Goal: Book appointment/travel/reservation

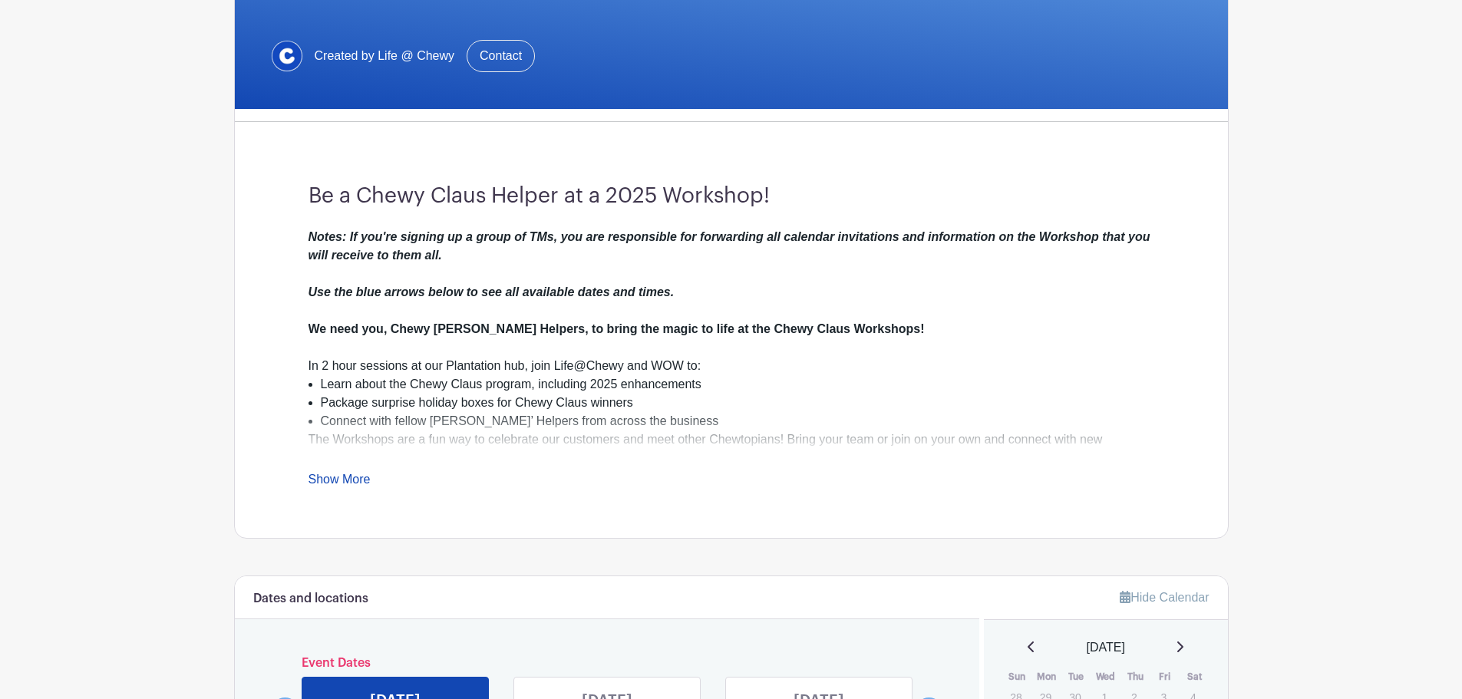
scroll to position [307, 0]
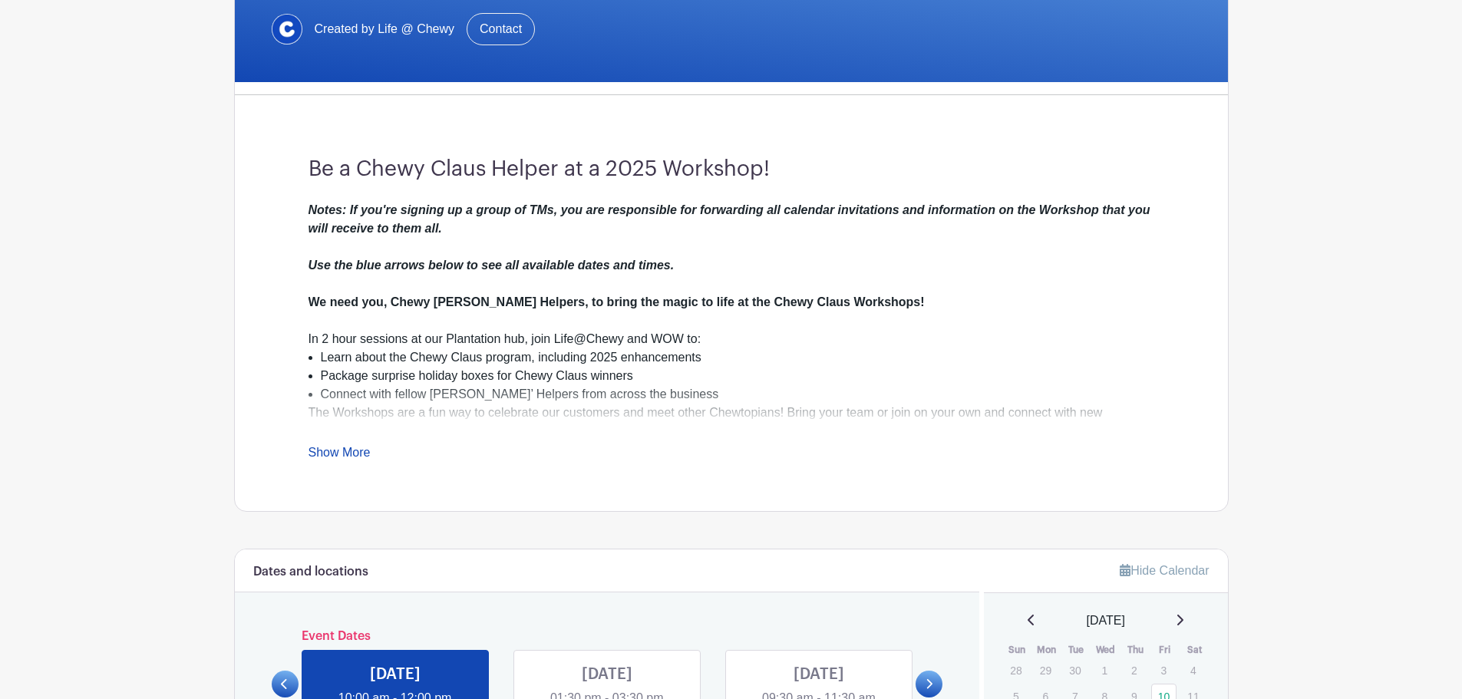
click at [343, 445] on div "Notes: If you're signing up a group of TMs, you are responsible for forwarding …" at bounding box center [730, 331] width 845 height 261
click at [326, 449] on link "Show More" at bounding box center [339, 455] width 62 height 19
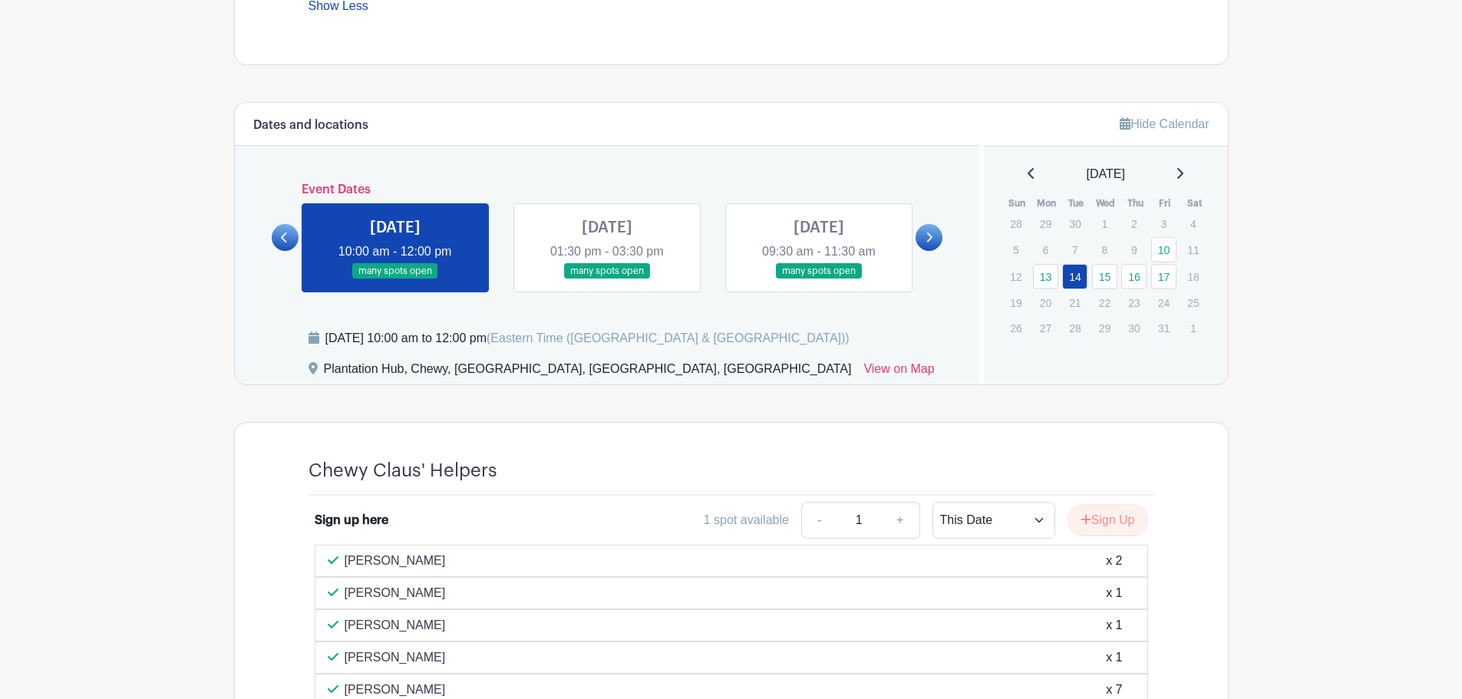
scroll to position [921, 0]
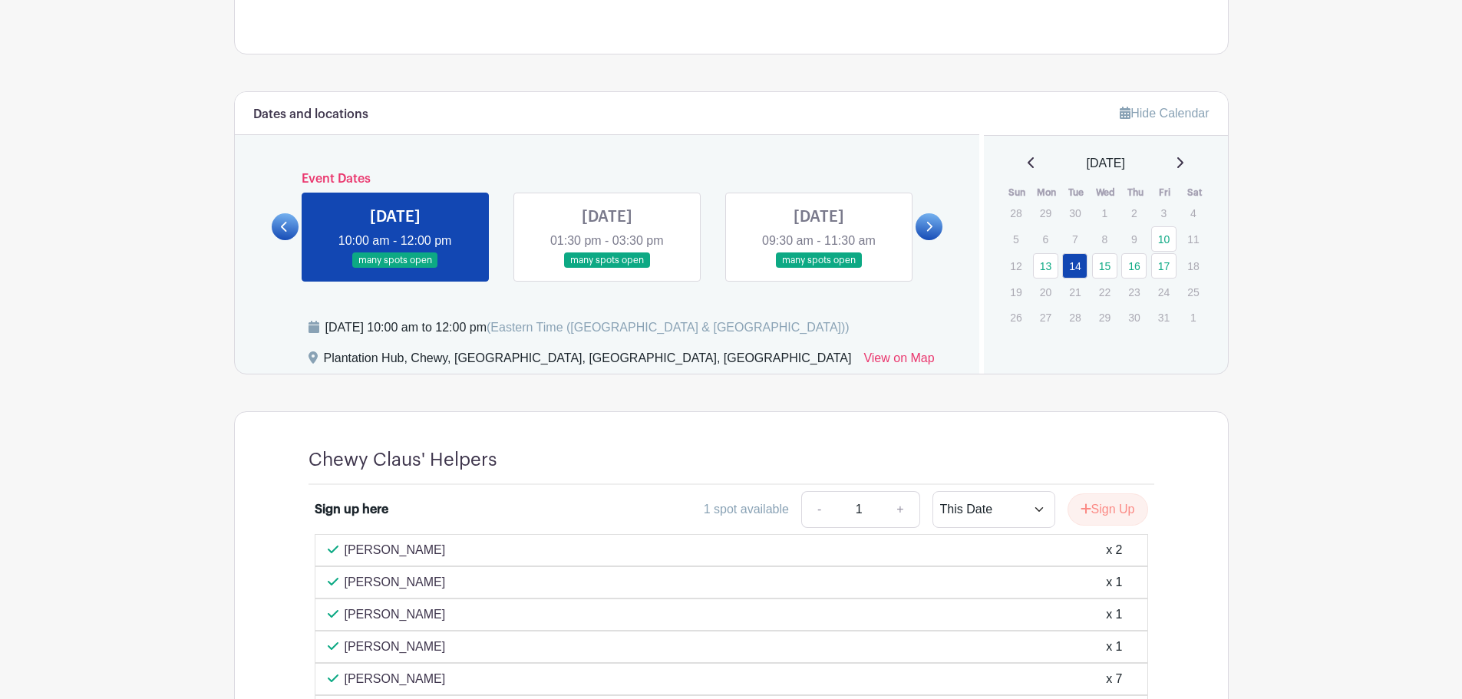
click at [278, 235] on link at bounding box center [285, 226] width 27 height 27
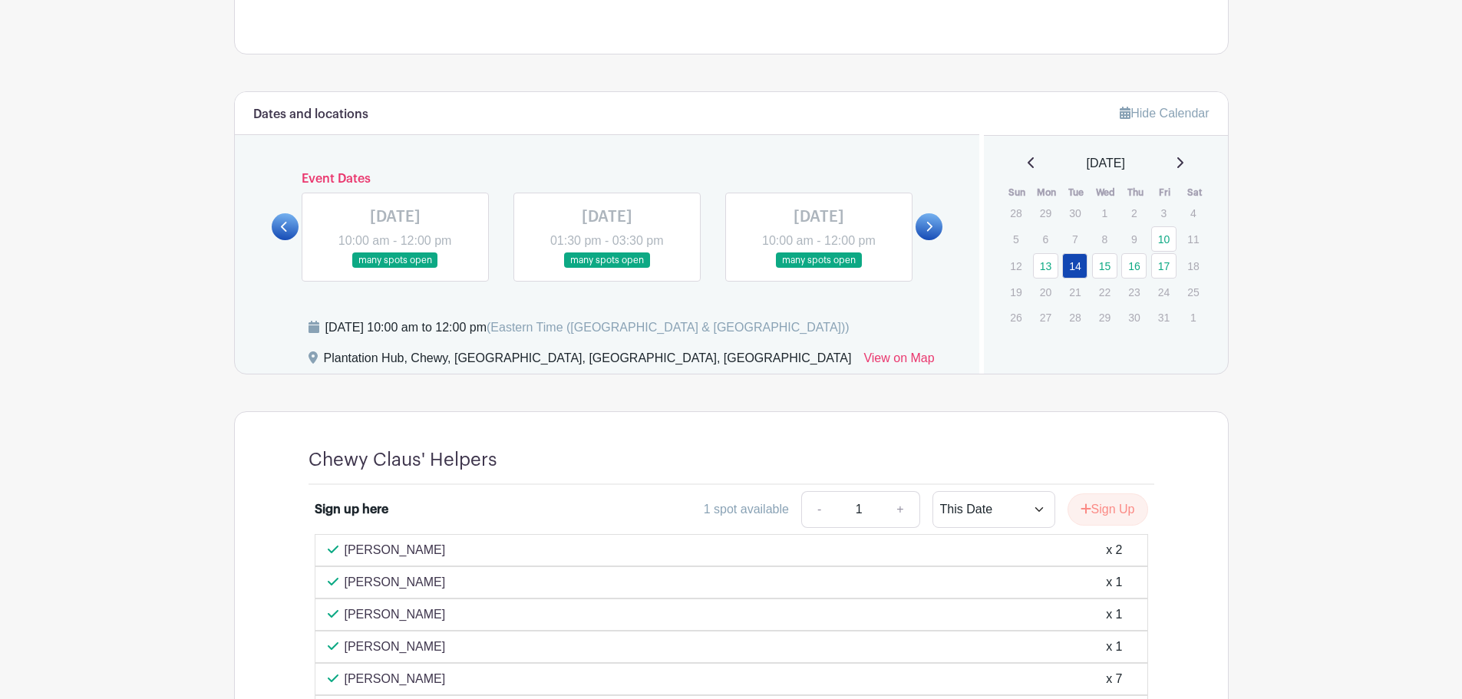
click at [607, 269] on link at bounding box center [607, 269] width 0 height 0
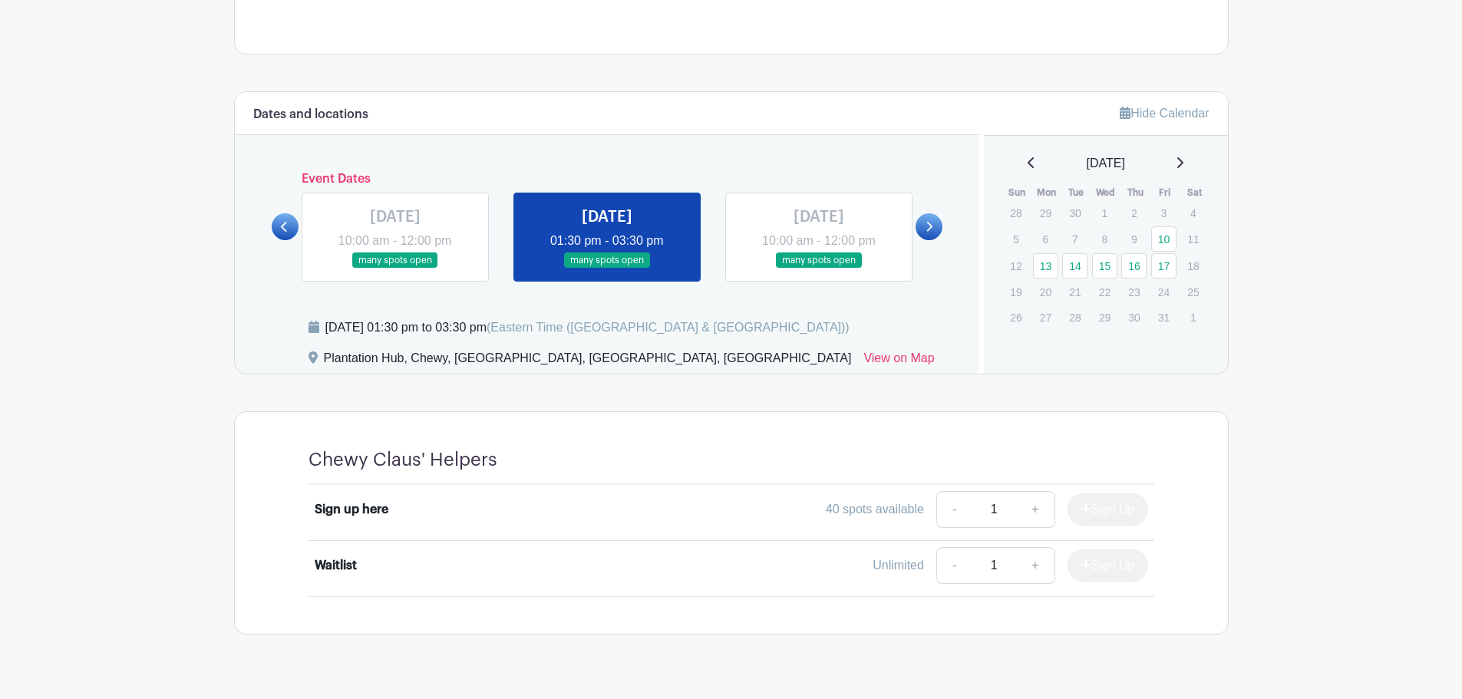
click at [819, 269] on link at bounding box center [819, 269] width 0 height 0
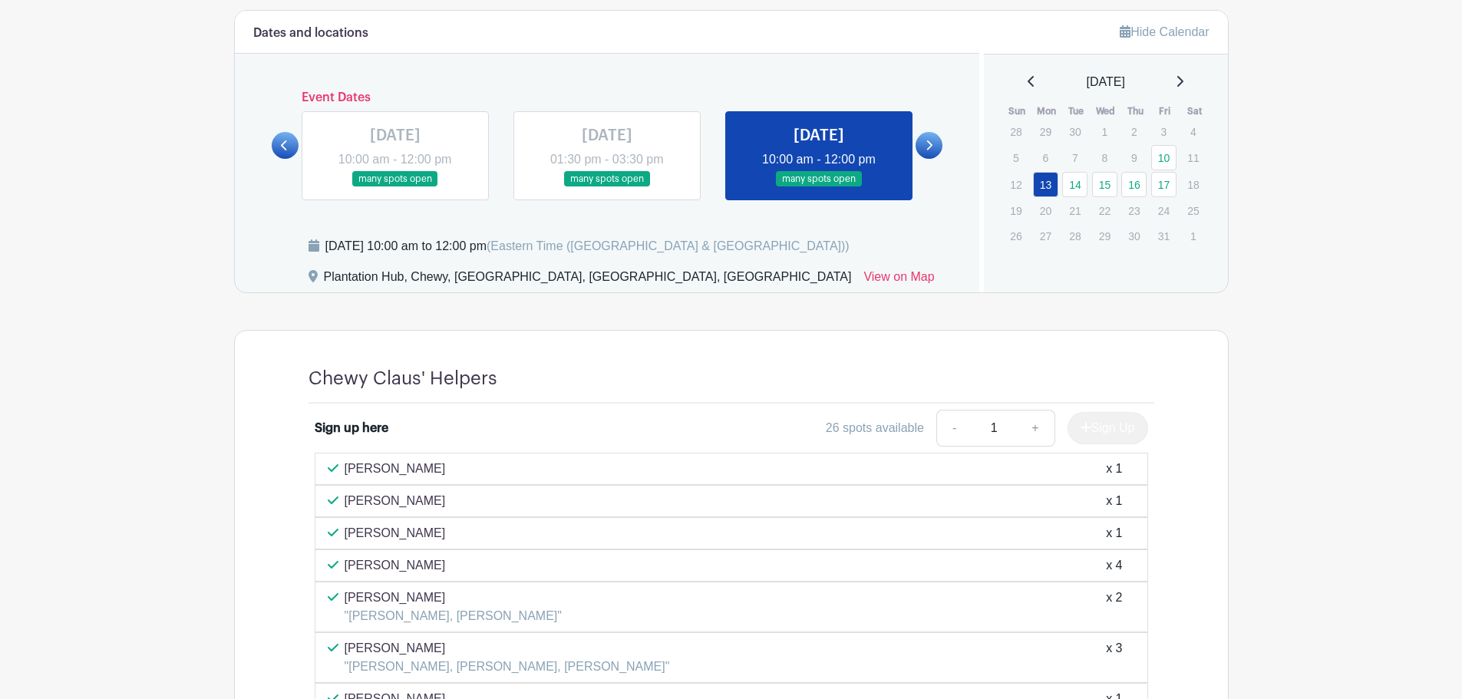
scroll to position [997, 0]
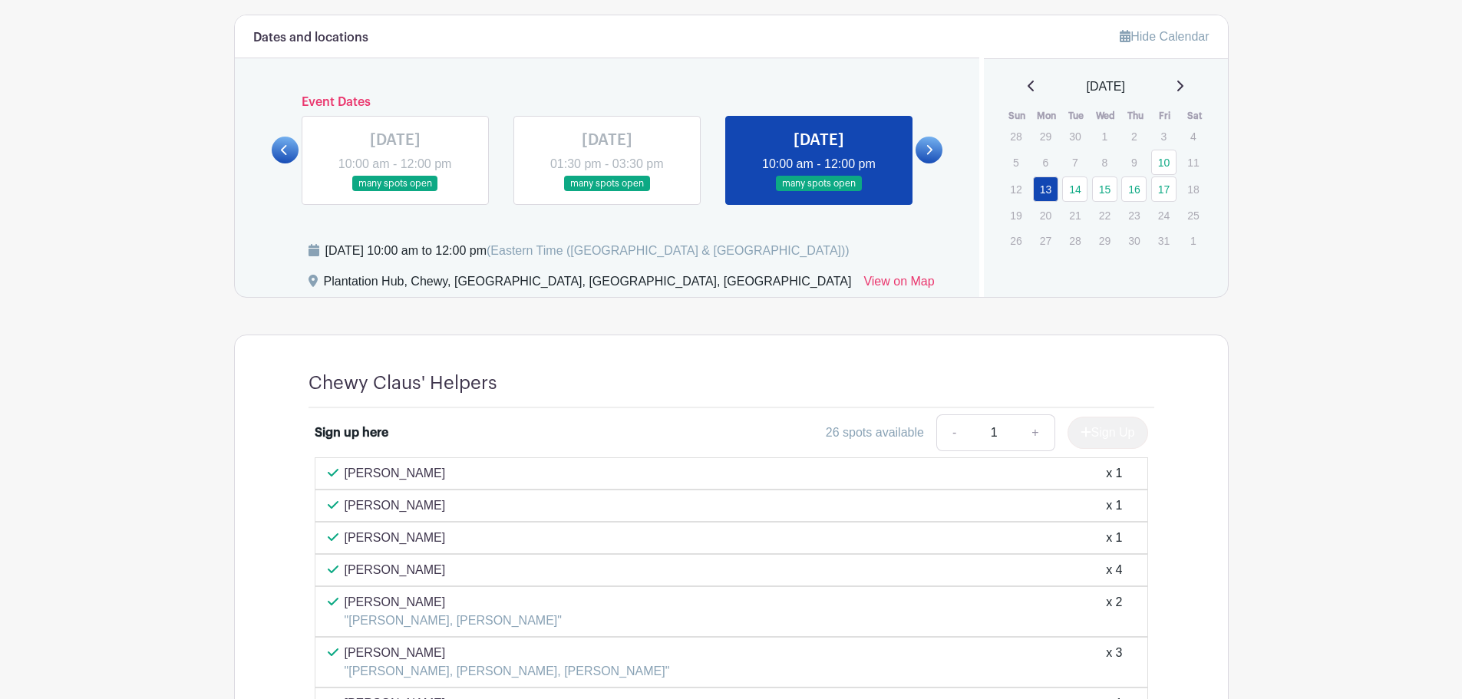
click at [934, 156] on link at bounding box center [928, 150] width 27 height 27
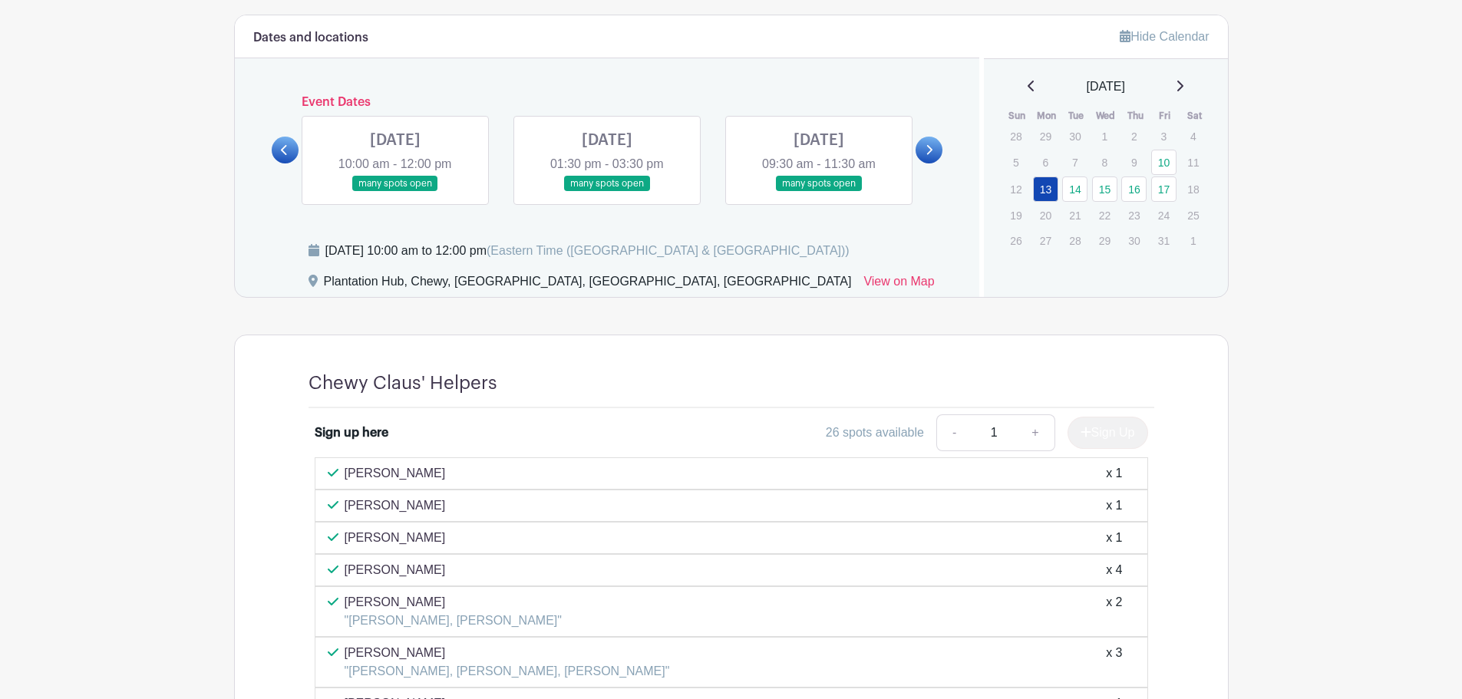
click at [274, 157] on link at bounding box center [285, 150] width 27 height 27
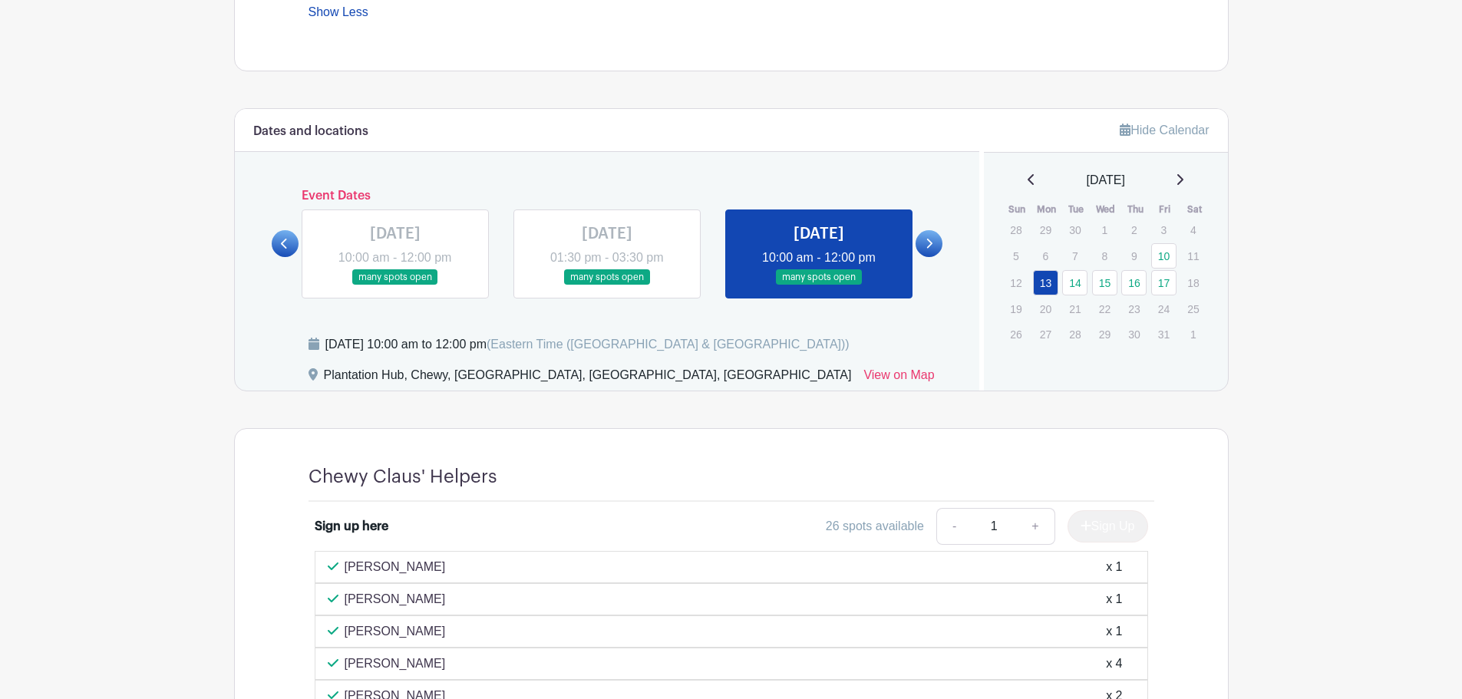
scroll to position [895, 0]
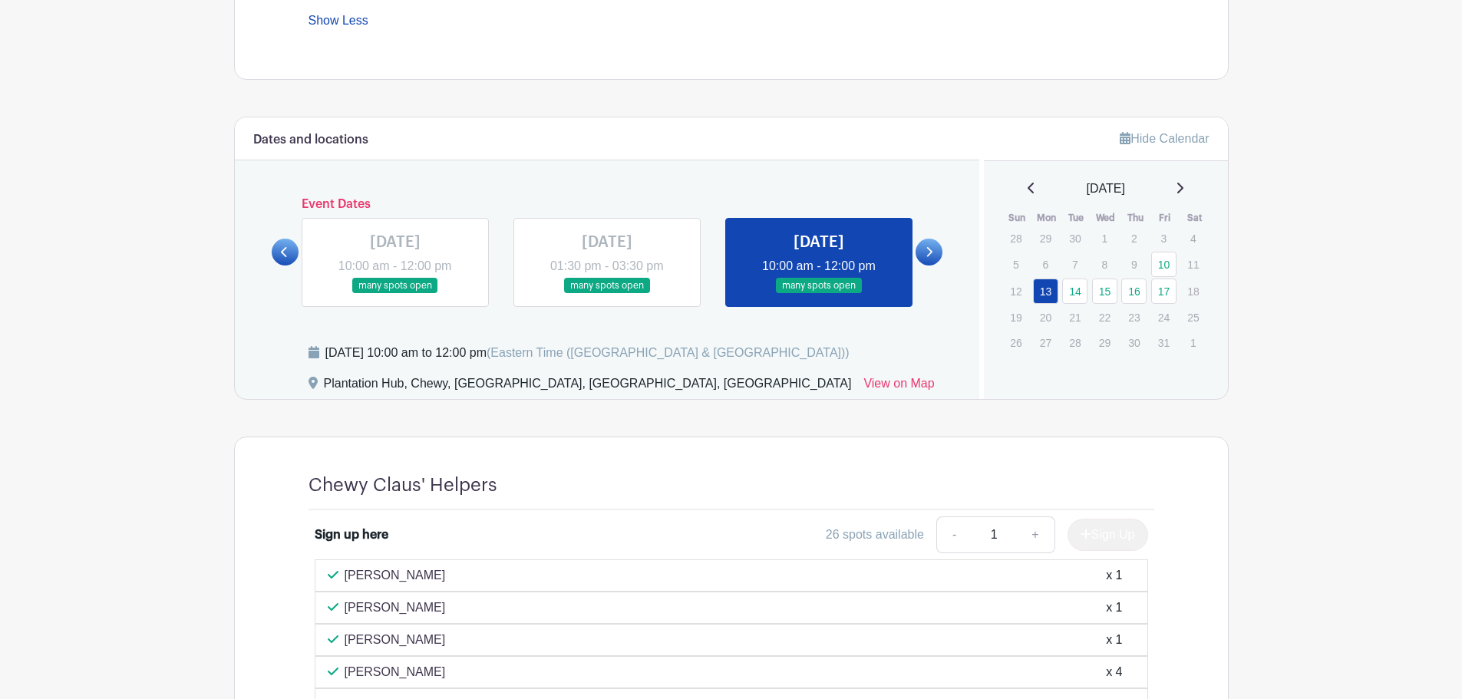
click at [928, 247] on icon at bounding box center [928, 252] width 7 height 12
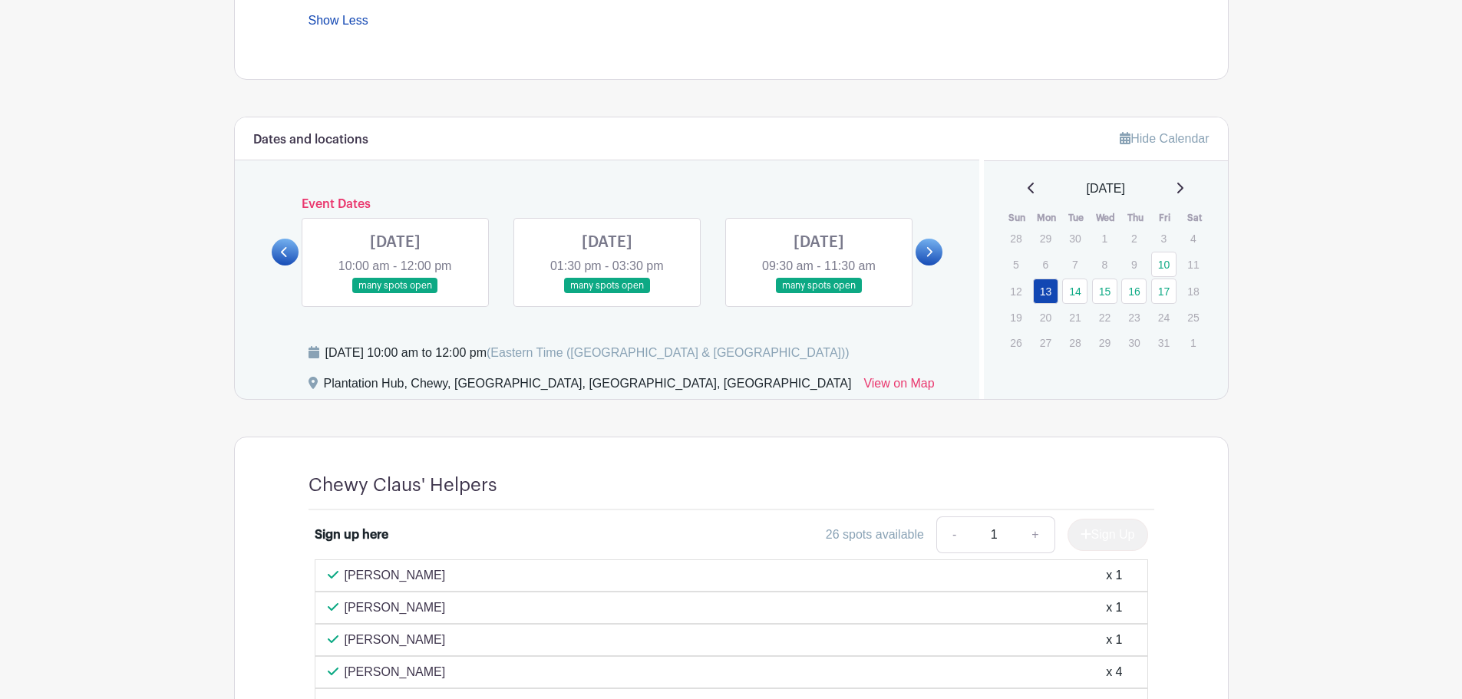
click at [395, 294] on link at bounding box center [395, 294] width 0 height 0
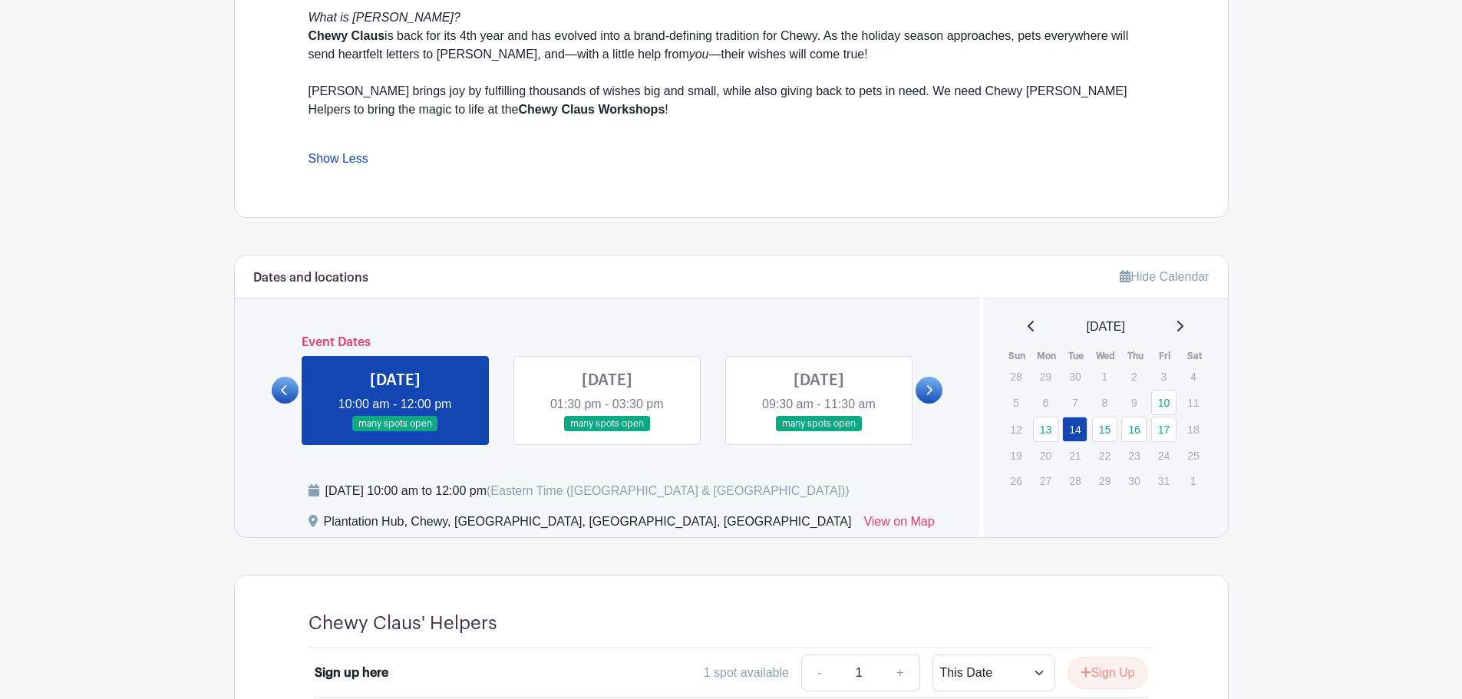
scroll to position [645, 0]
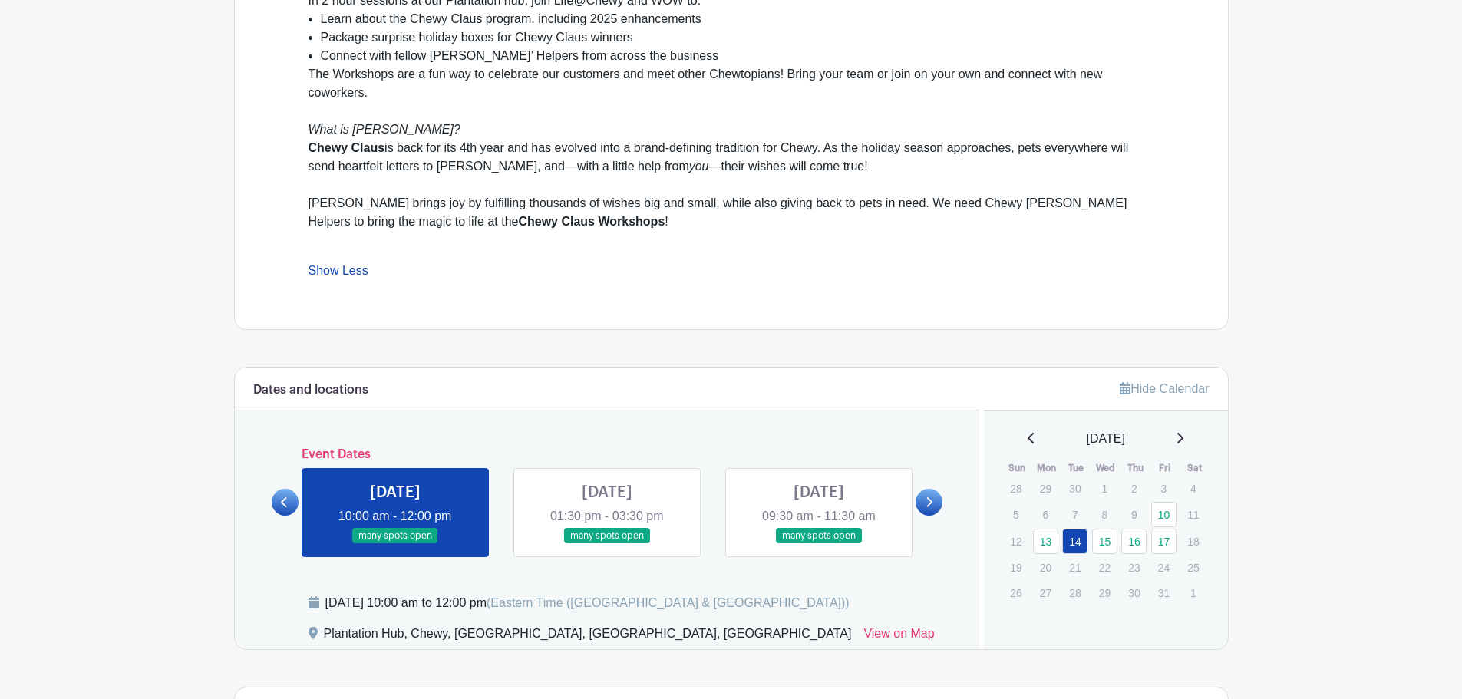
click at [285, 497] on icon at bounding box center [284, 502] width 7 height 12
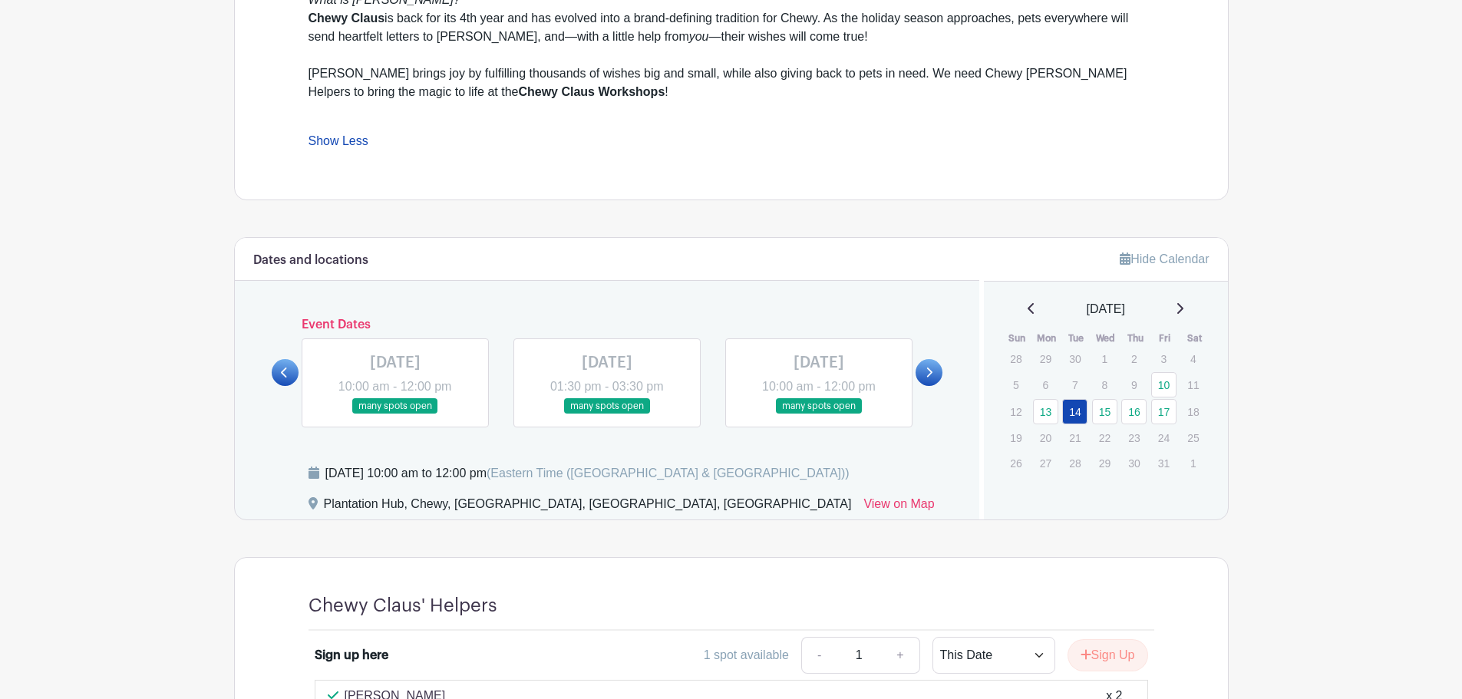
scroll to position [875, 0]
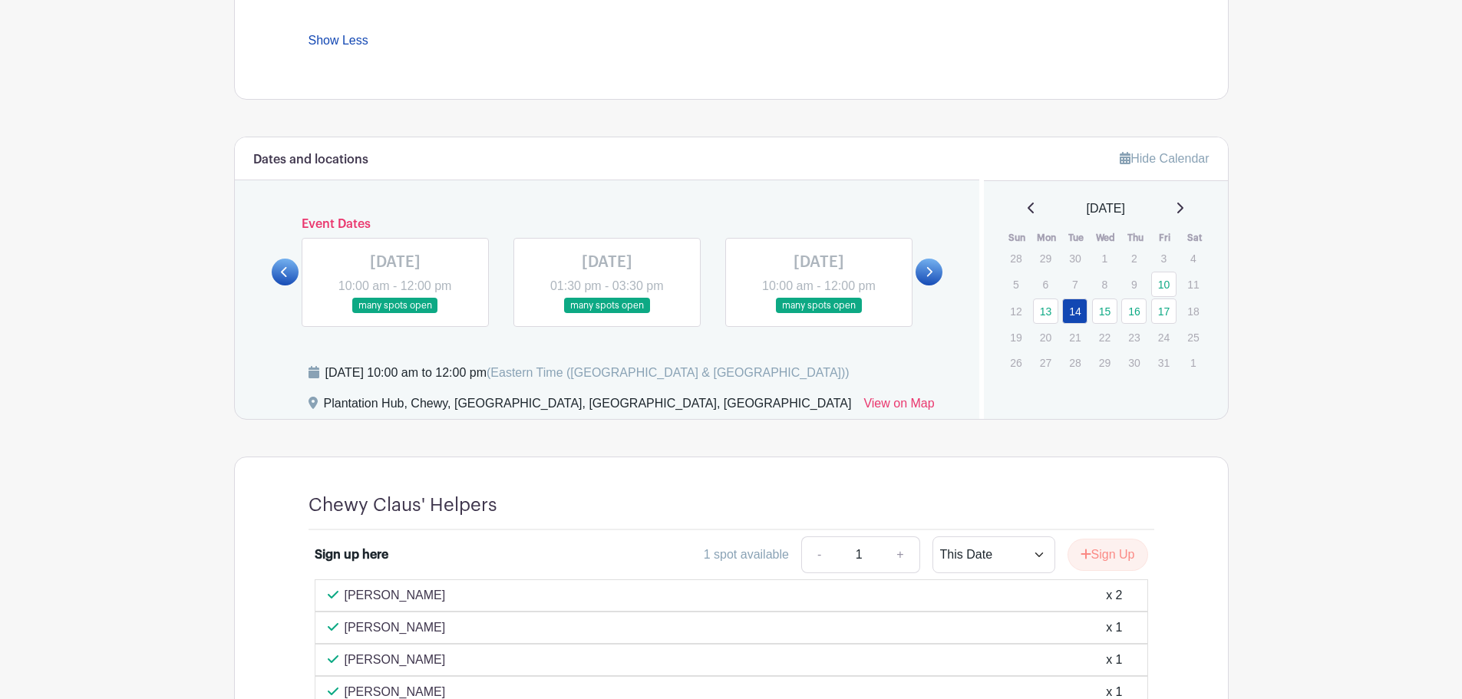
click at [819, 314] on link at bounding box center [819, 314] width 0 height 0
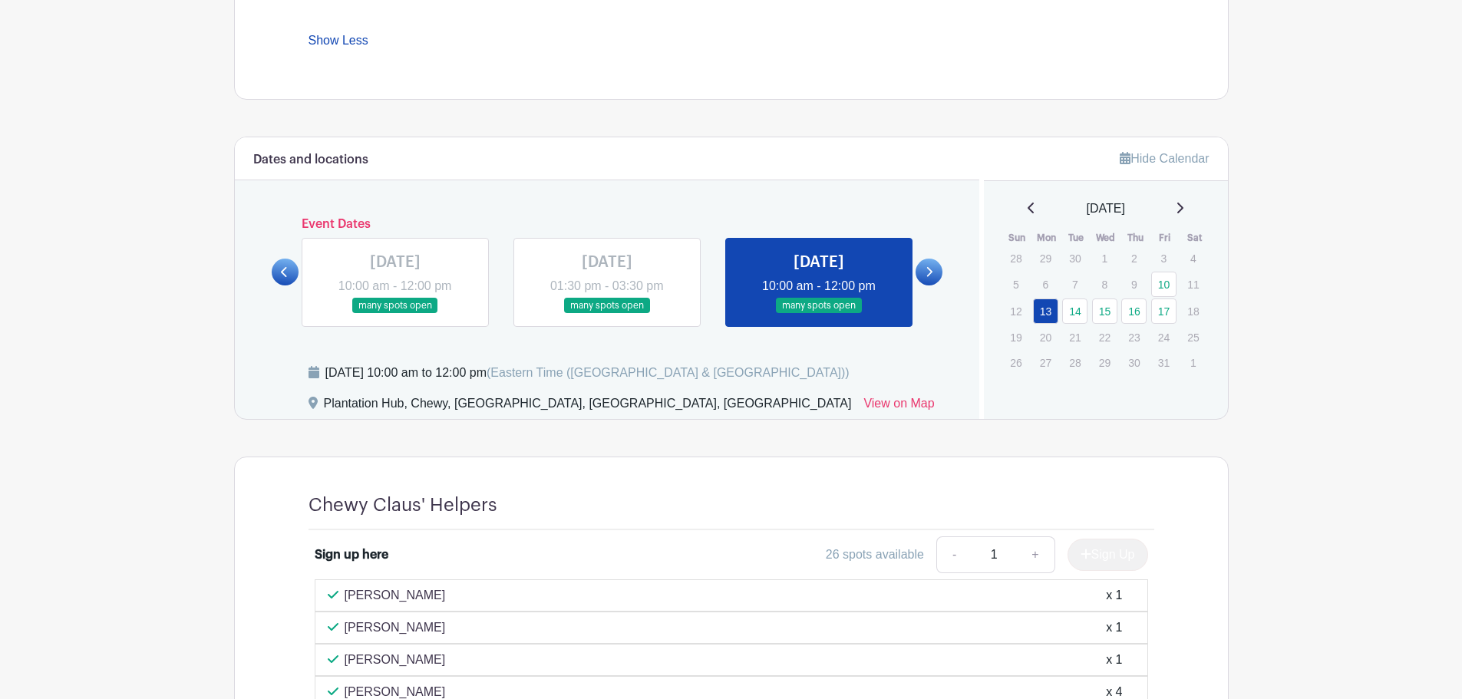
click at [819, 314] on link at bounding box center [819, 314] width 0 height 0
click at [928, 264] on link at bounding box center [928, 272] width 27 height 27
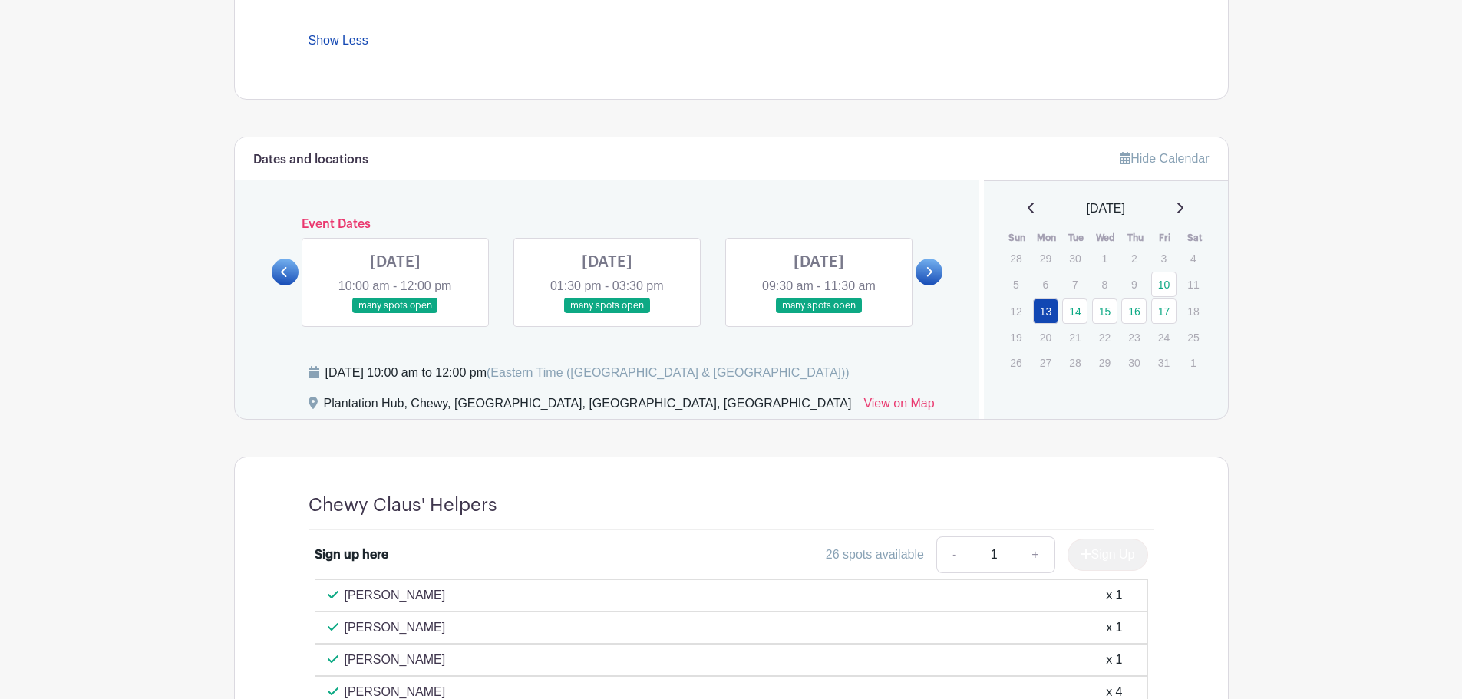
click at [395, 314] on link at bounding box center [395, 314] width 0 height 0
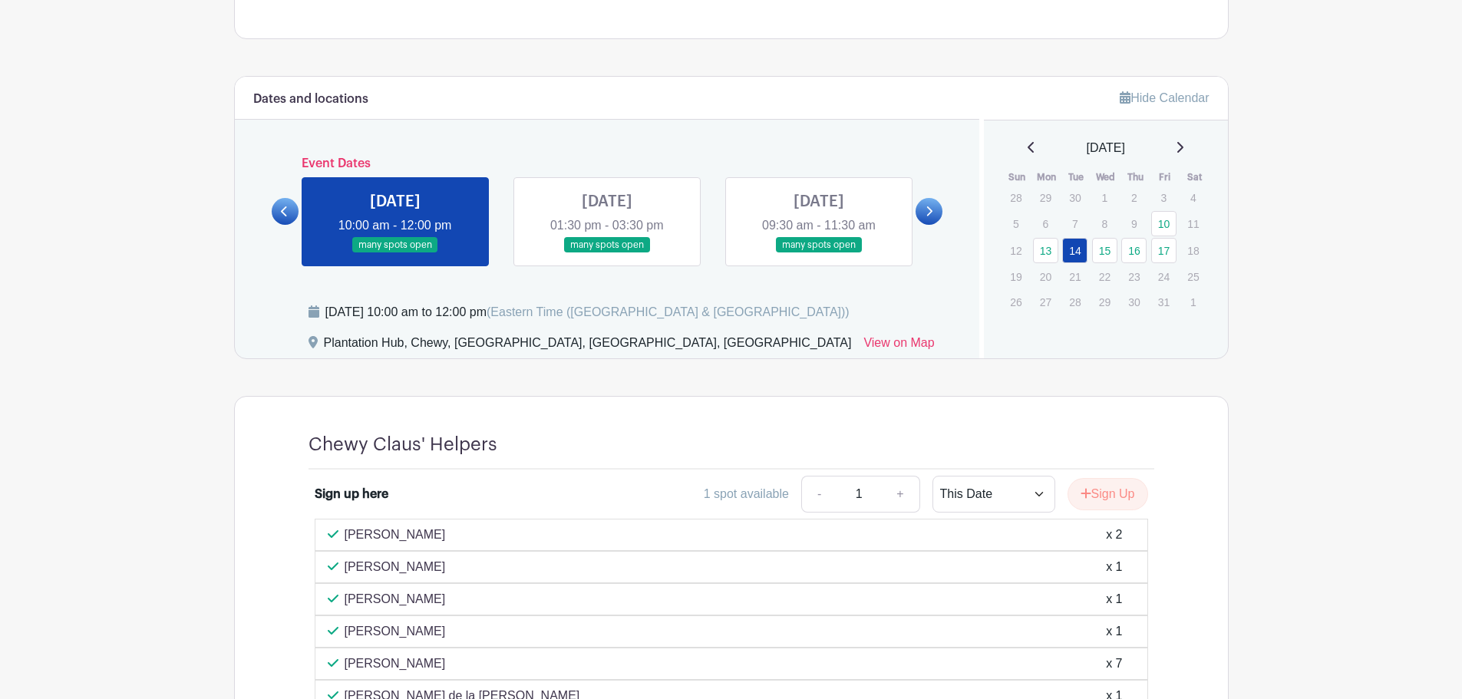
scroll to position [875, 0]
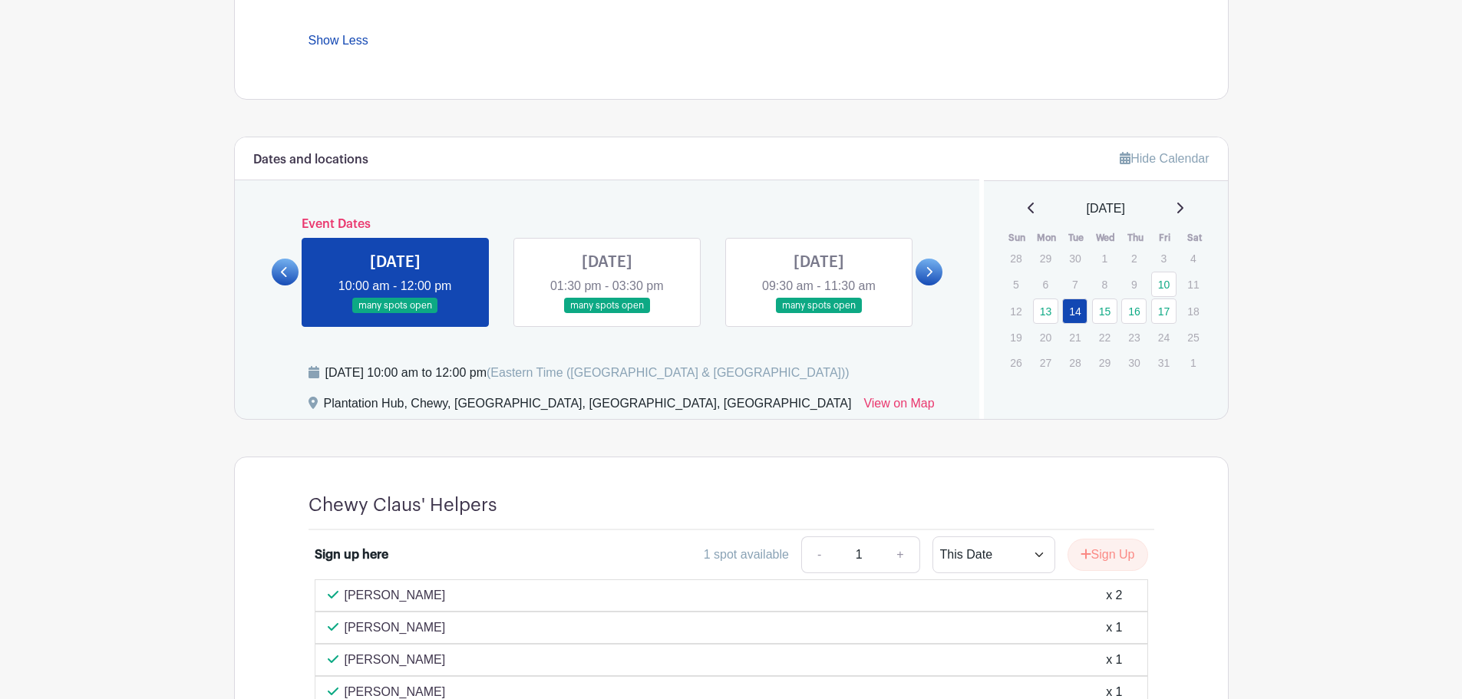
click at [607, 314] on link at bounding box center [607, 314] width 0 height 0
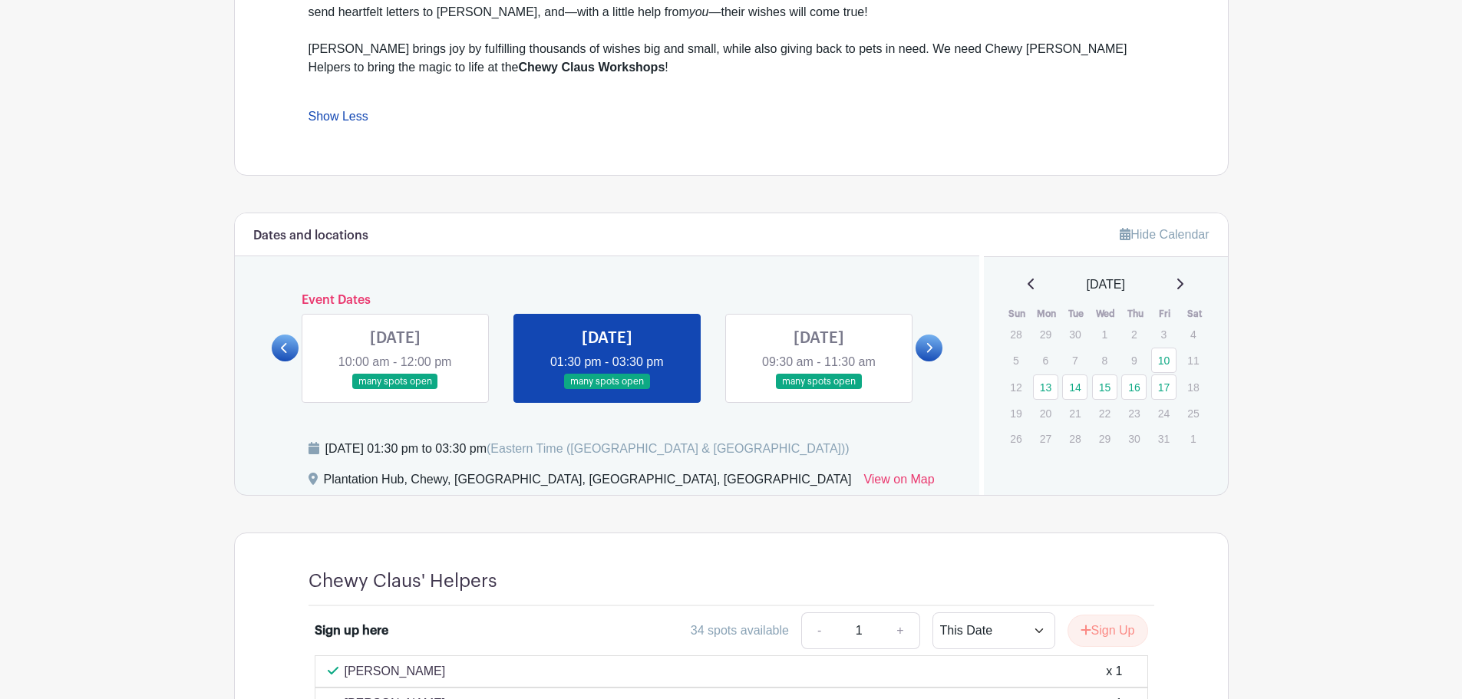
scroll to position [799, 0]
click at [819, 391] on link at bounding box center [819, 391] width 0 height 0
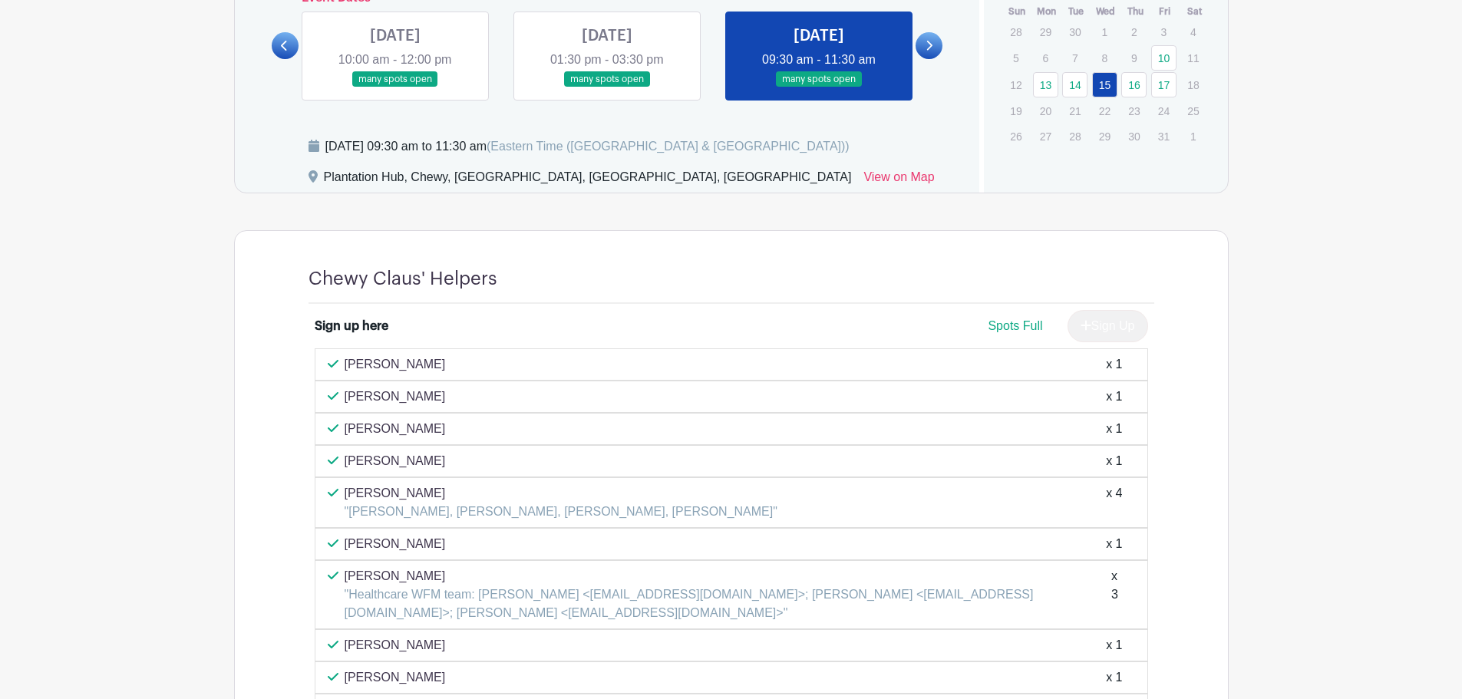
scroll to position [952, 0]
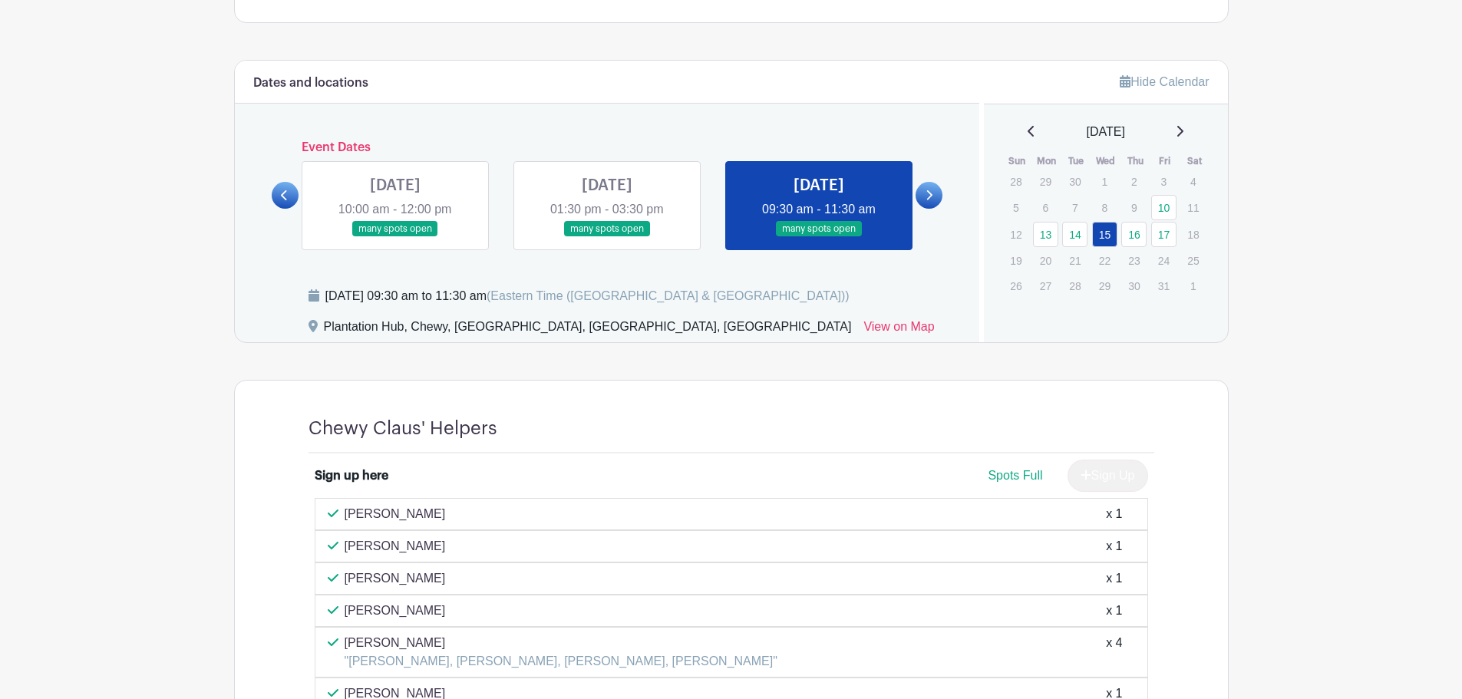
click at [922, 192] on link at bounding box center [928, 195] width 27 height 27
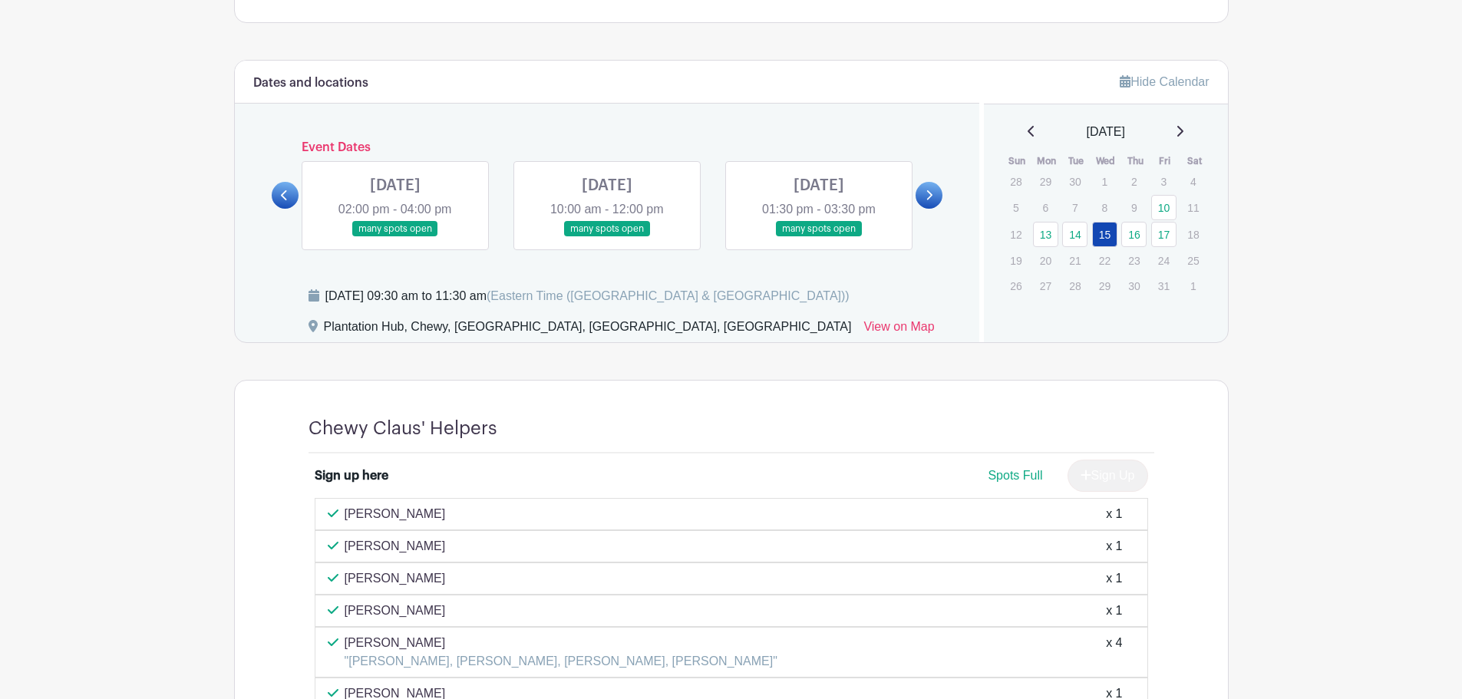
click at [922, 192] on link at bounding box center [928, 195] width 27 height 27
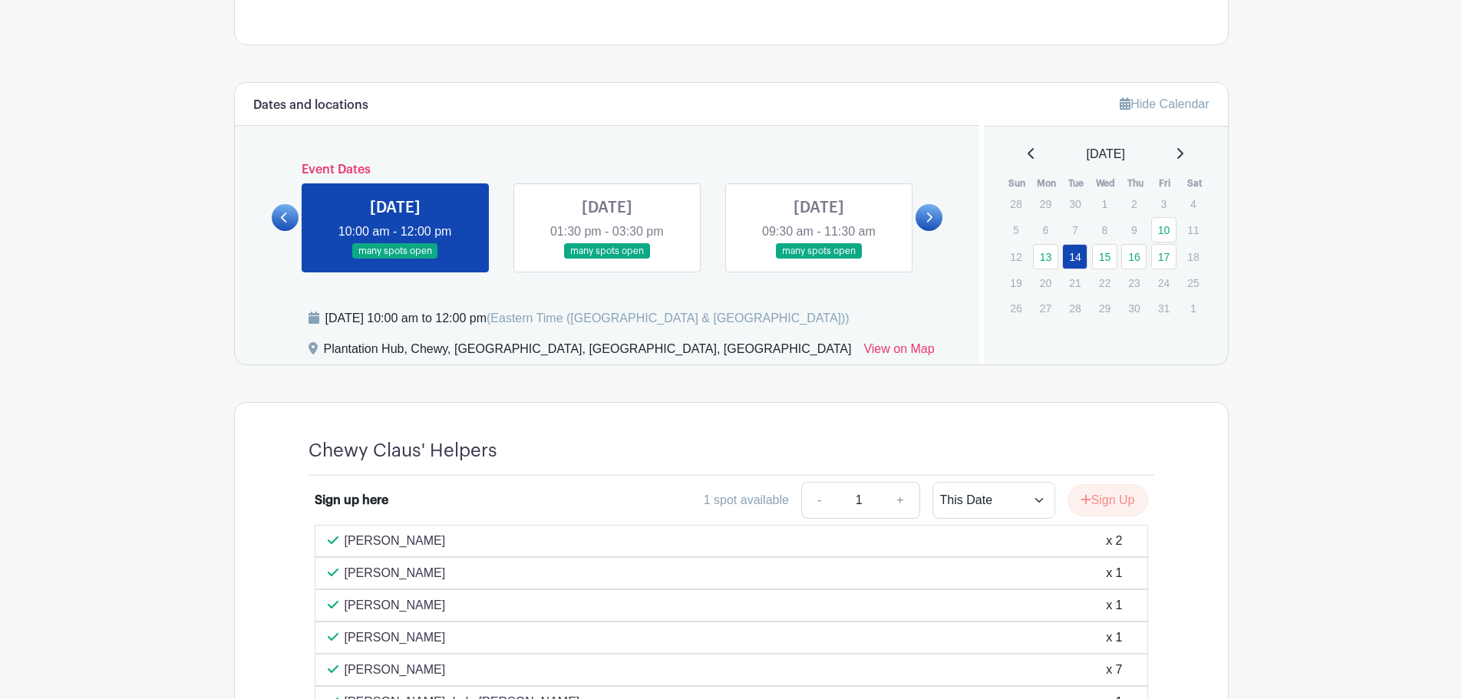
scroll to position [767, 0]
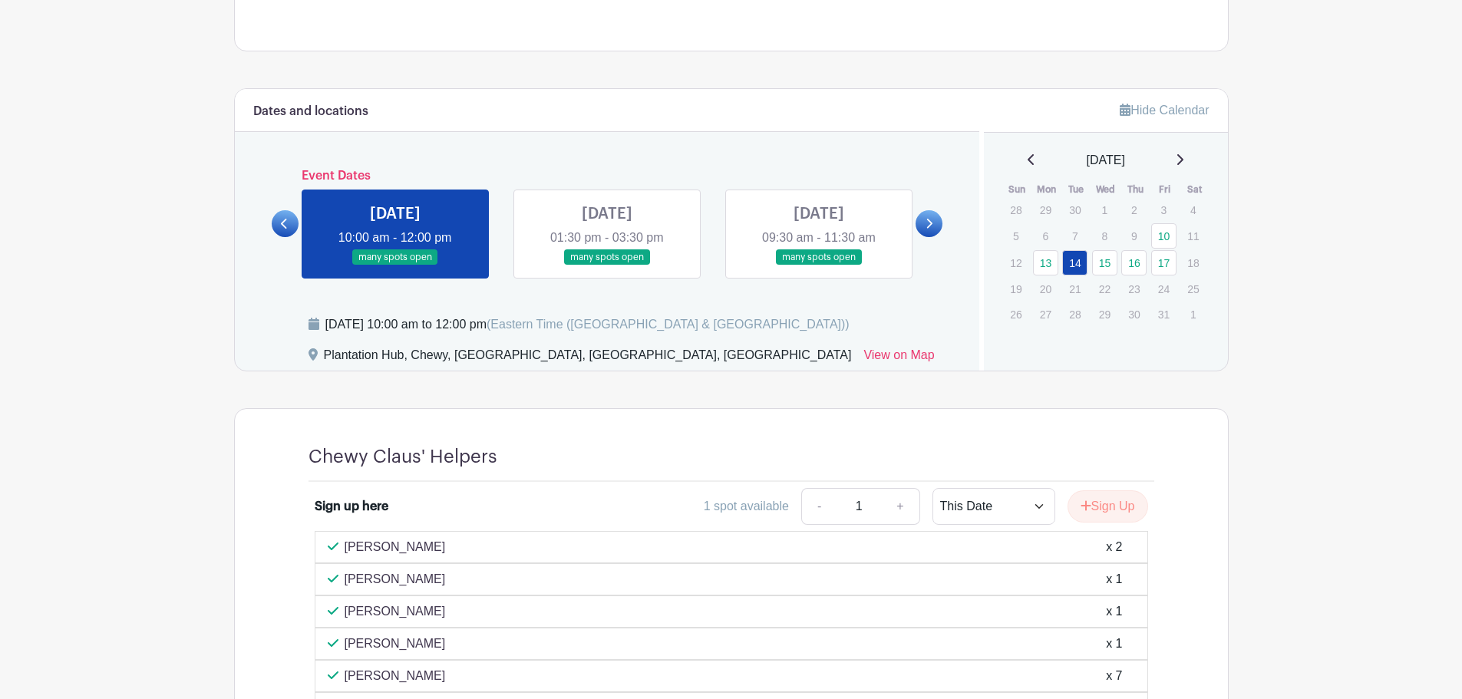
click at [607, 265] on link at bounding box center [607, 265] width 0 height 0
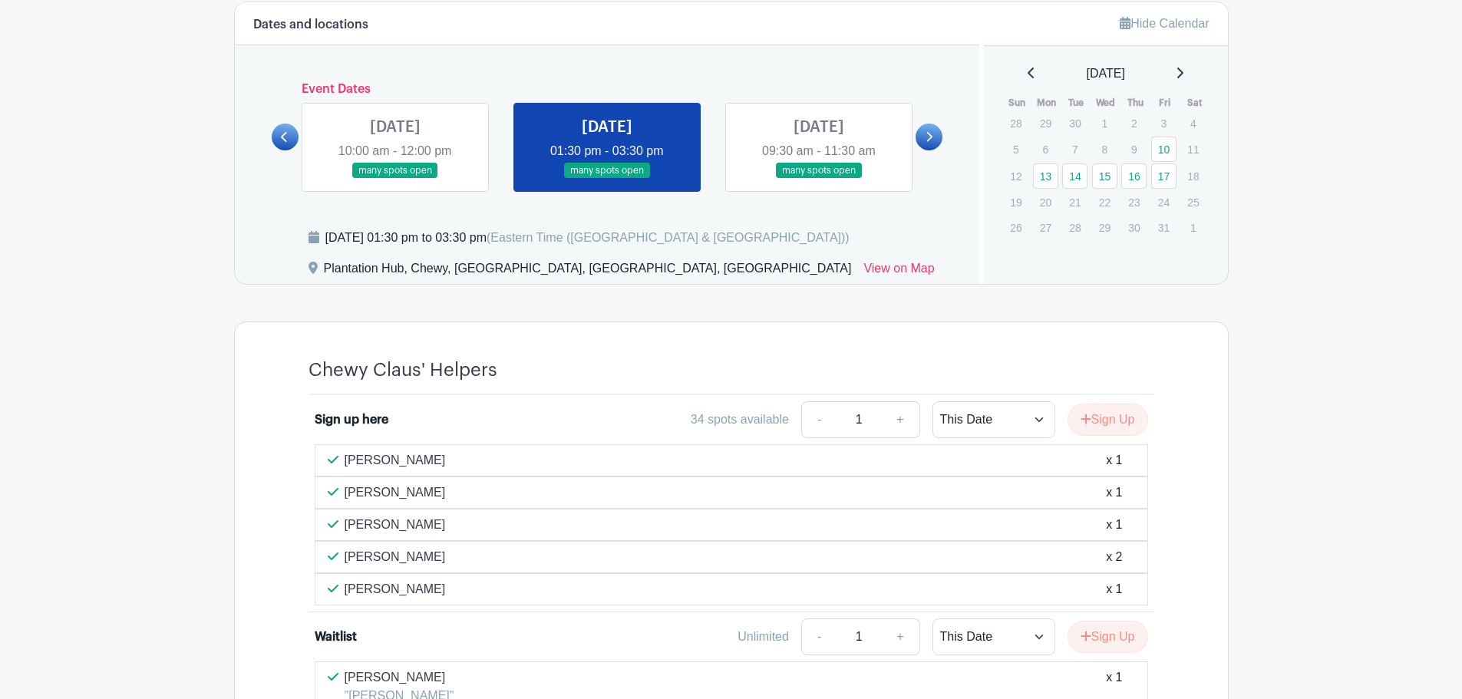
scroll to position [733, 0]
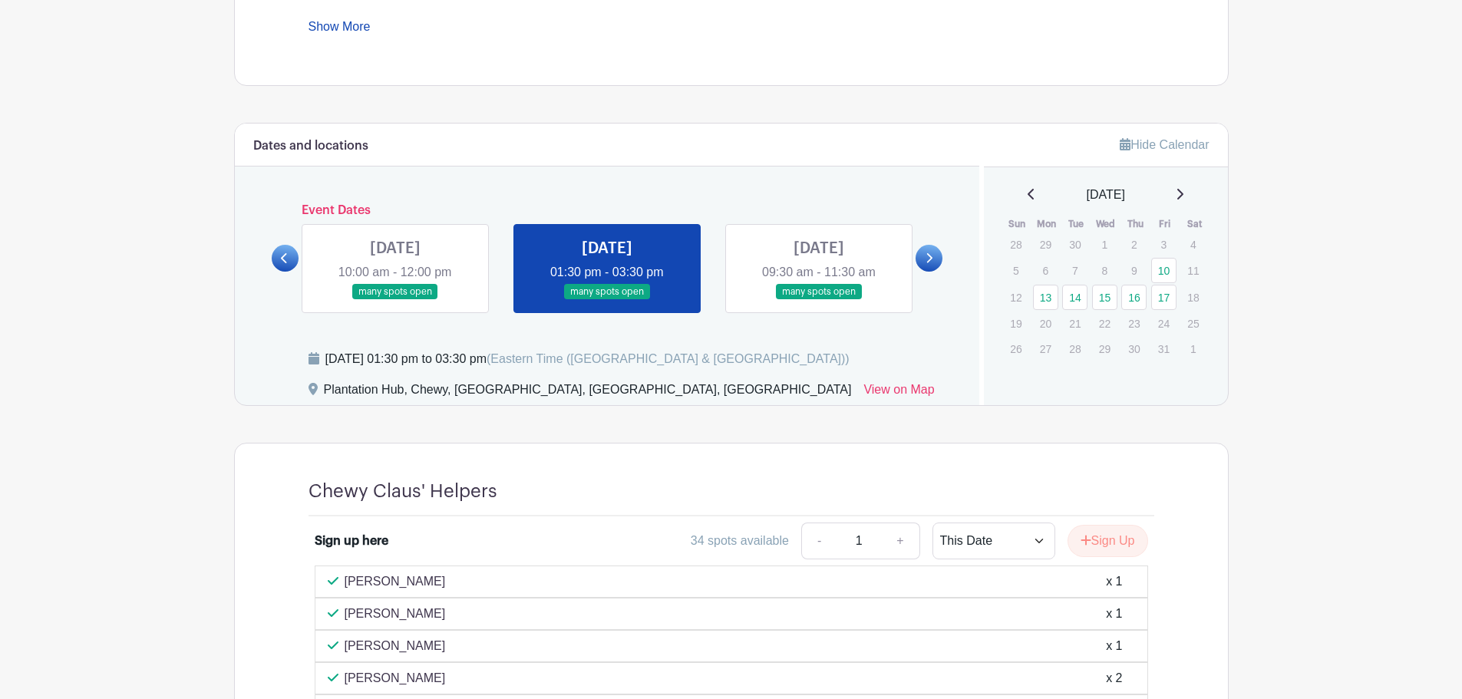
click at [819, 300] on link at bounding box center [819, 300] width 0 height 0
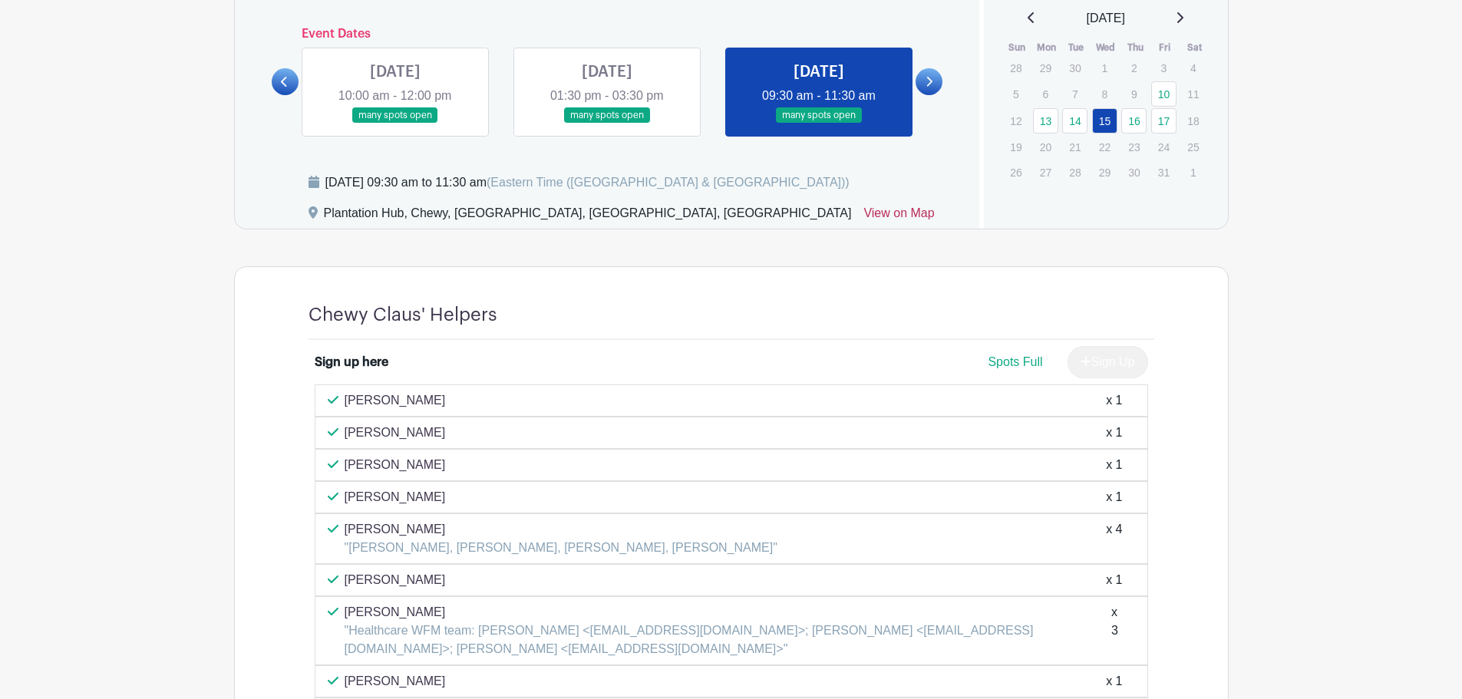
scroll to position [894, 0]
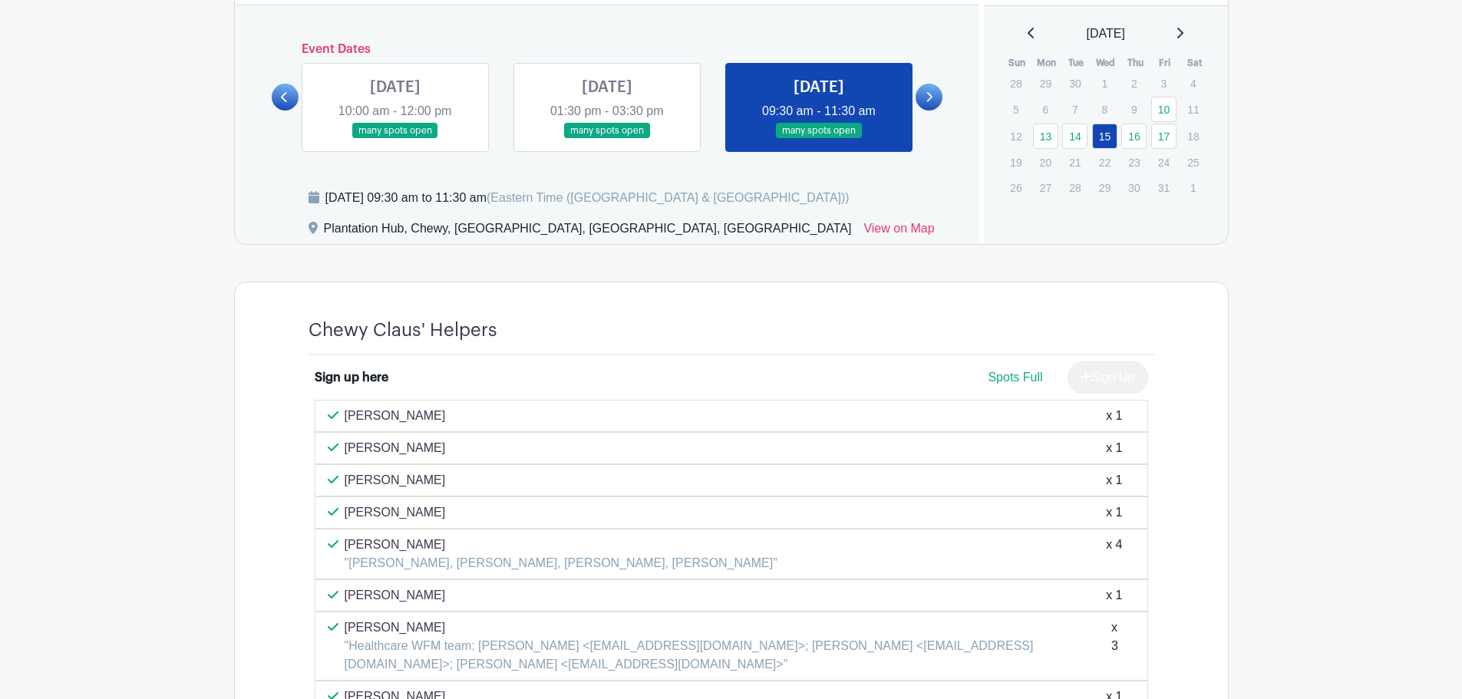
click at [919, 96] on link at bounding box center [928, 97] width 27 height 27
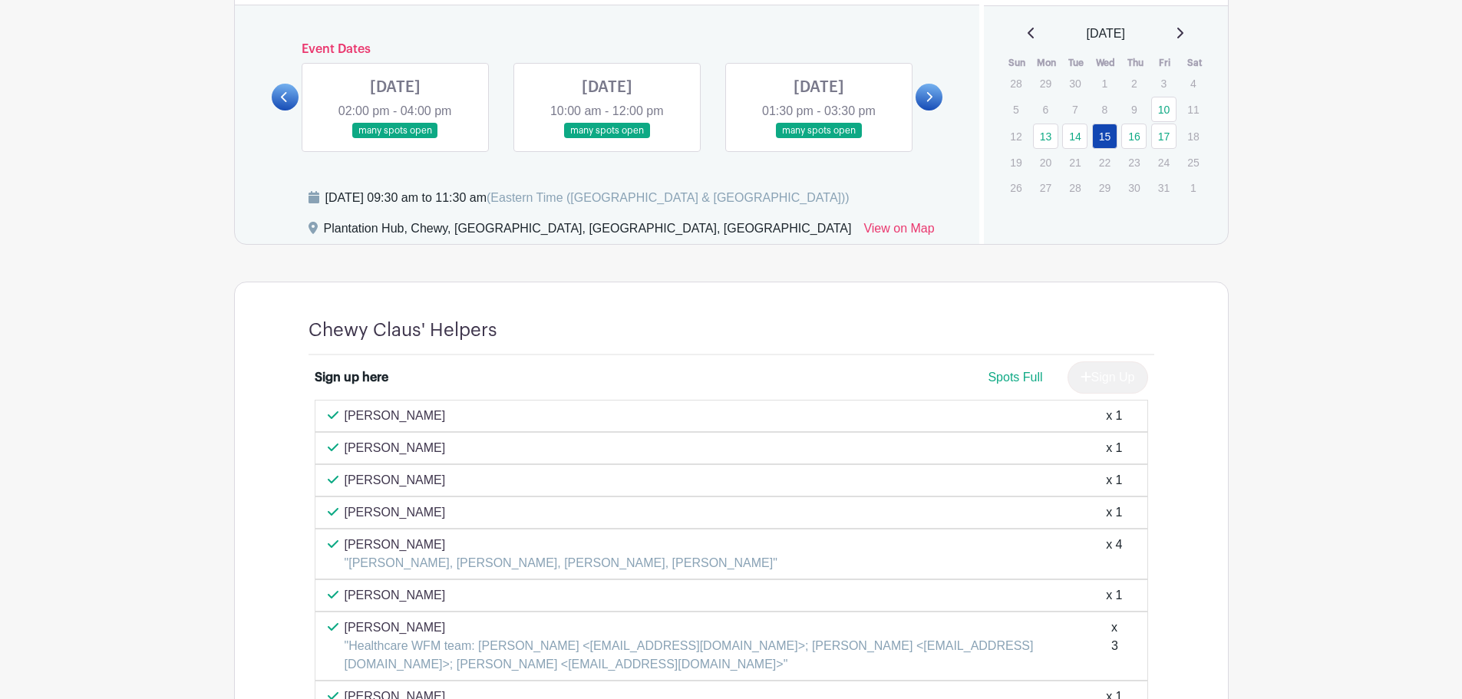
click at [395, 139] on link at bounding box center [395, 139] width 0 height 0
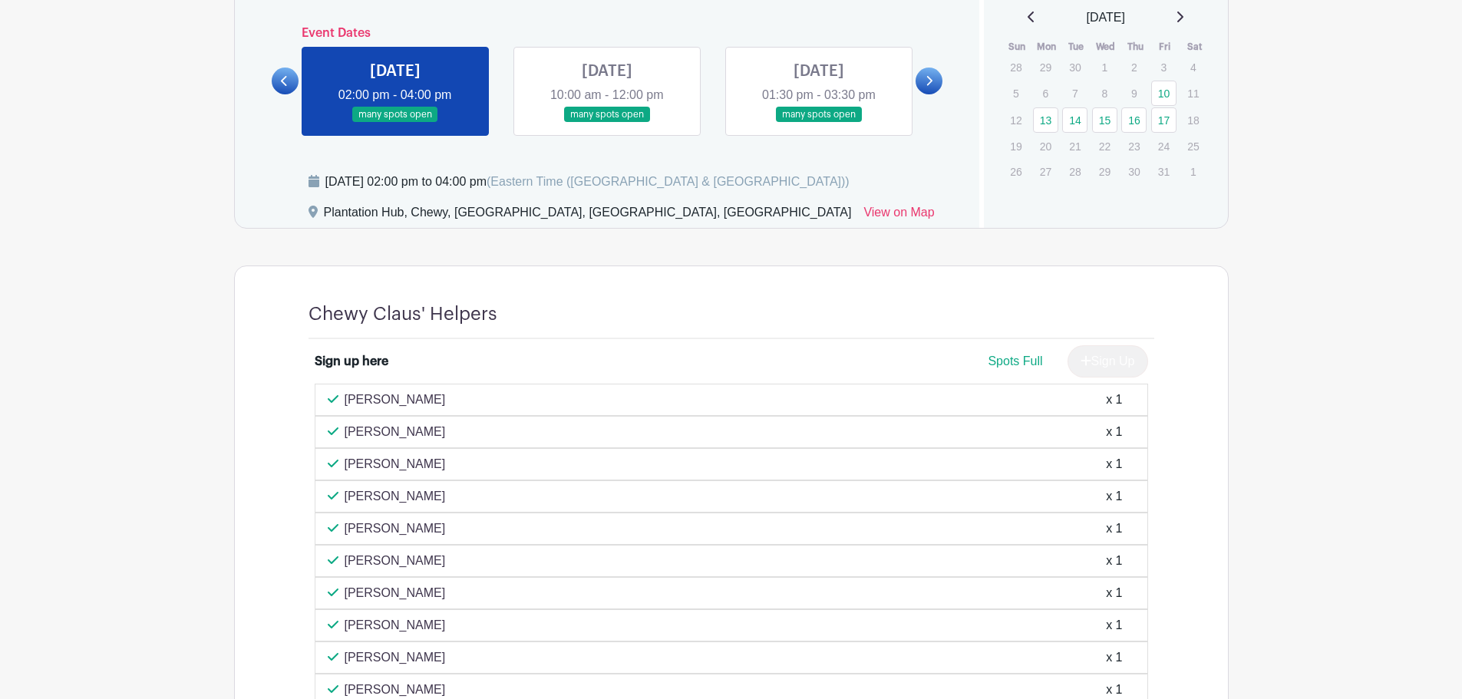
scroll to position [888, 0]
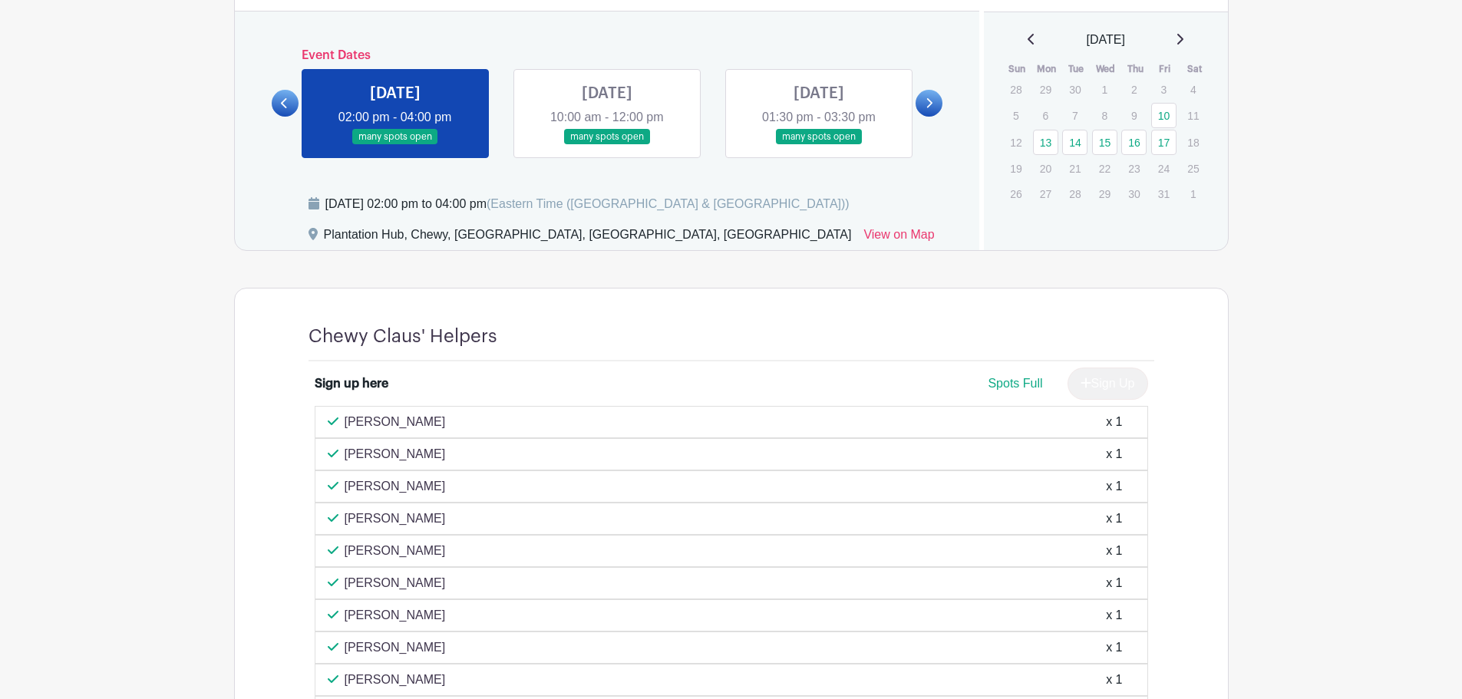
click at [283, 110] on link at bounding box center [285, 103] width 27 height 27
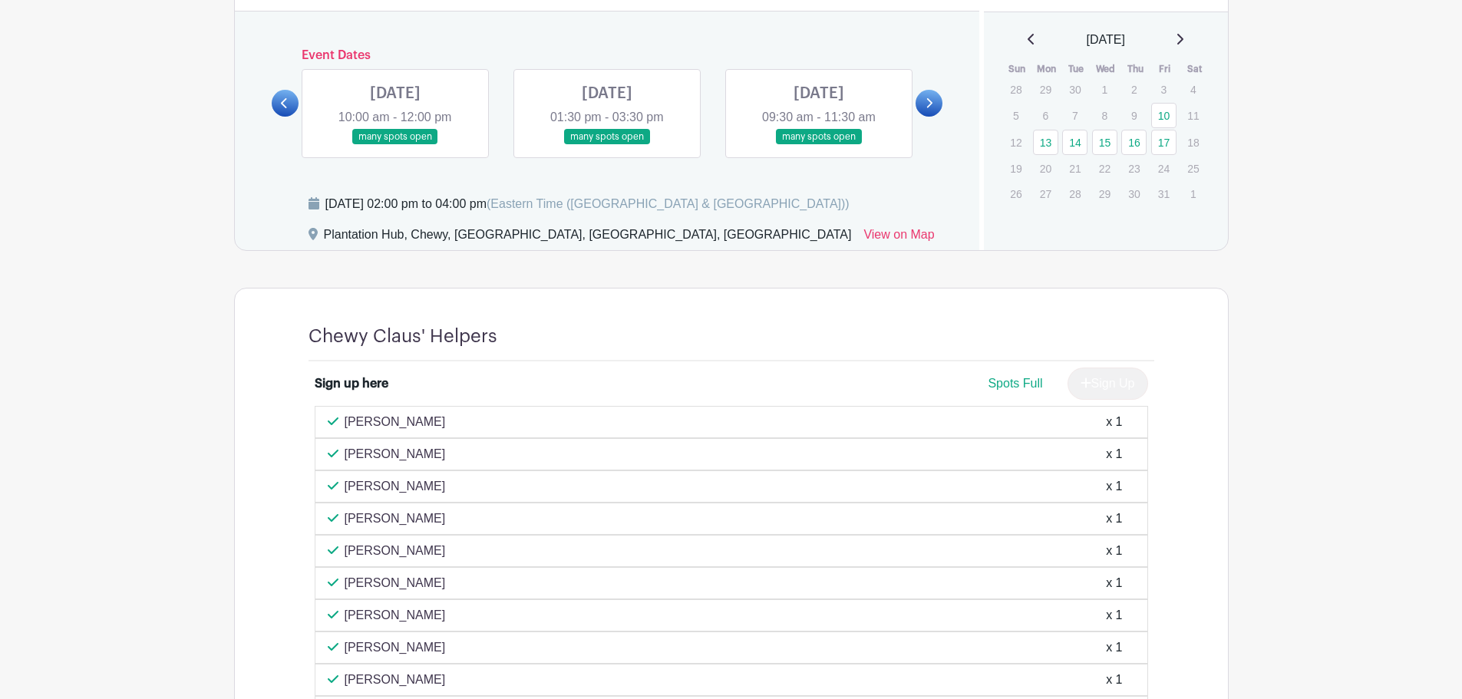
click at [819, 145] on link at bounding box center [819, 145] width 0 height 0
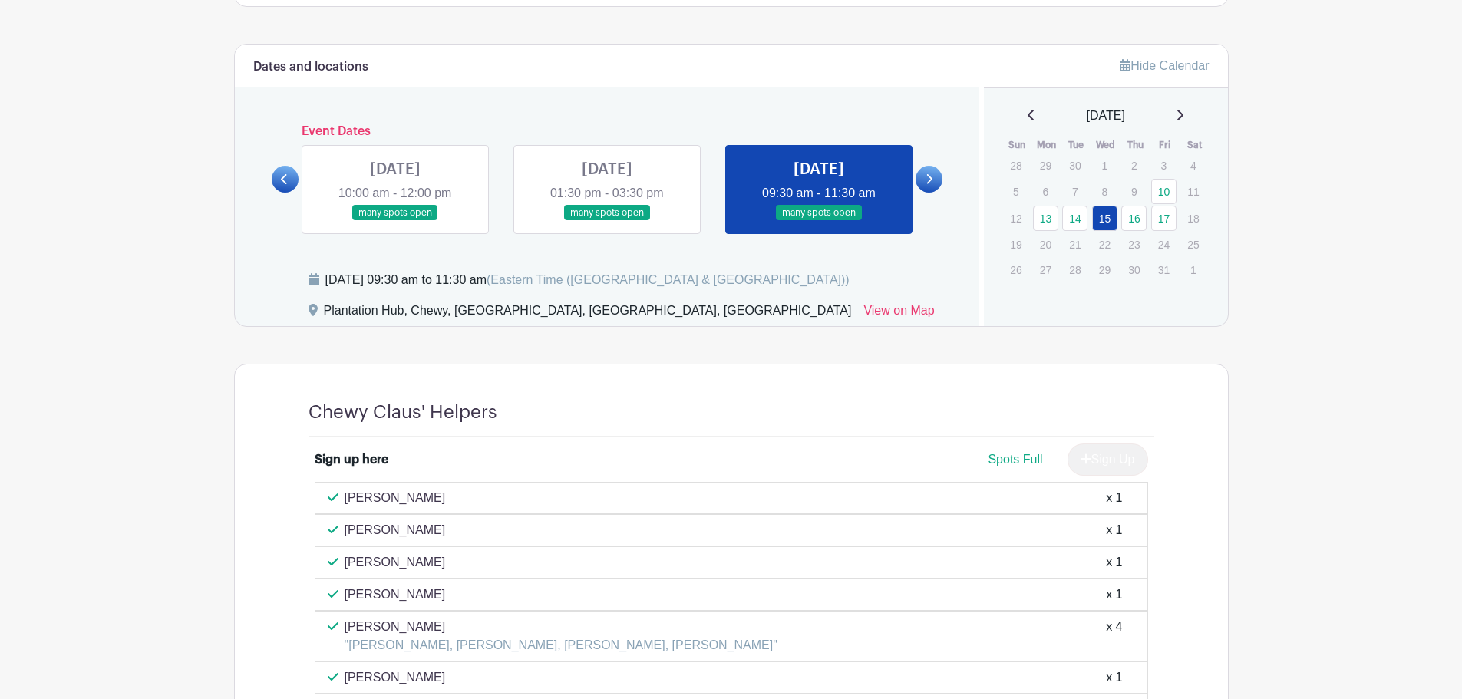
scroll to position [811, 0]
click at [930, 171] on link at bounding box center [928, 179] width 27 height 27
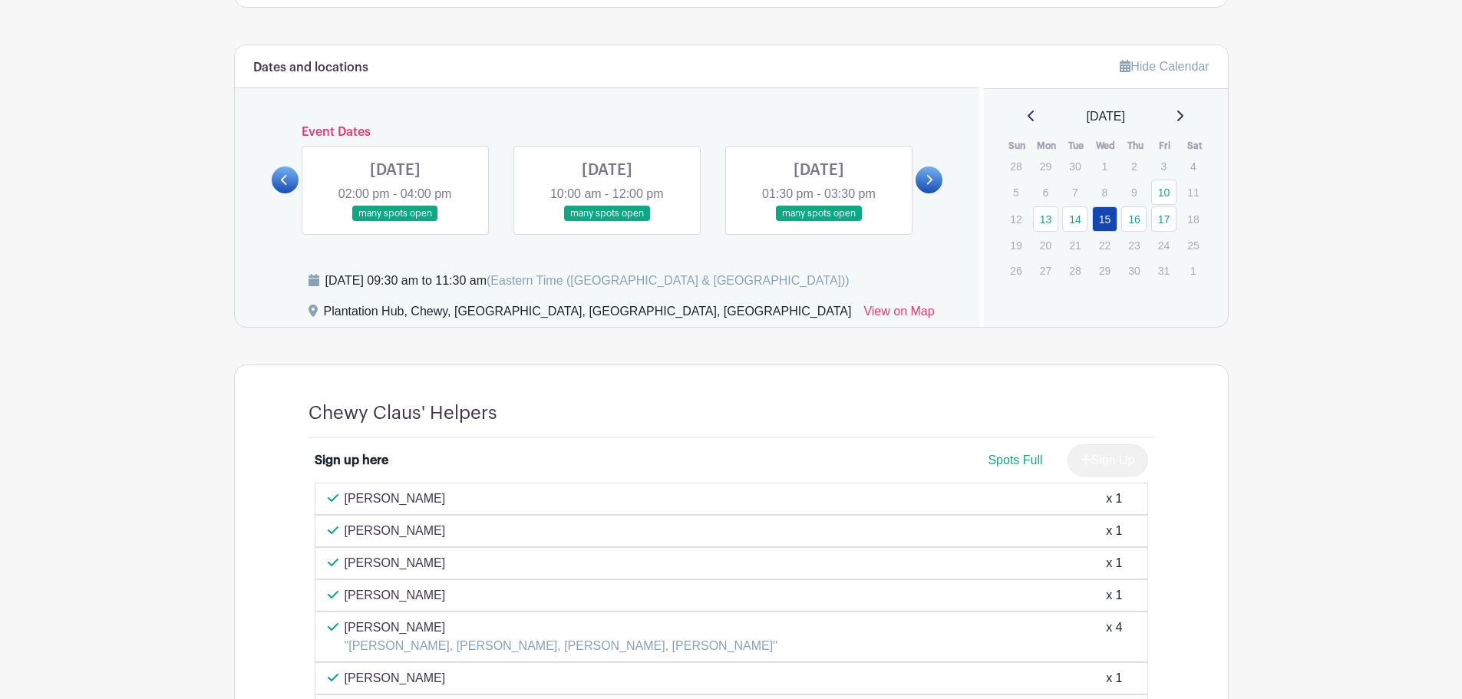
click at [930, 171] on link at bounding box center [928, 179] width 27 height 27
click at [285, 184] on icon at bounding box center [284, 180] width 7 height 12
click at [607, 222] on link at bounding box center [607, 222] width 0 height 0
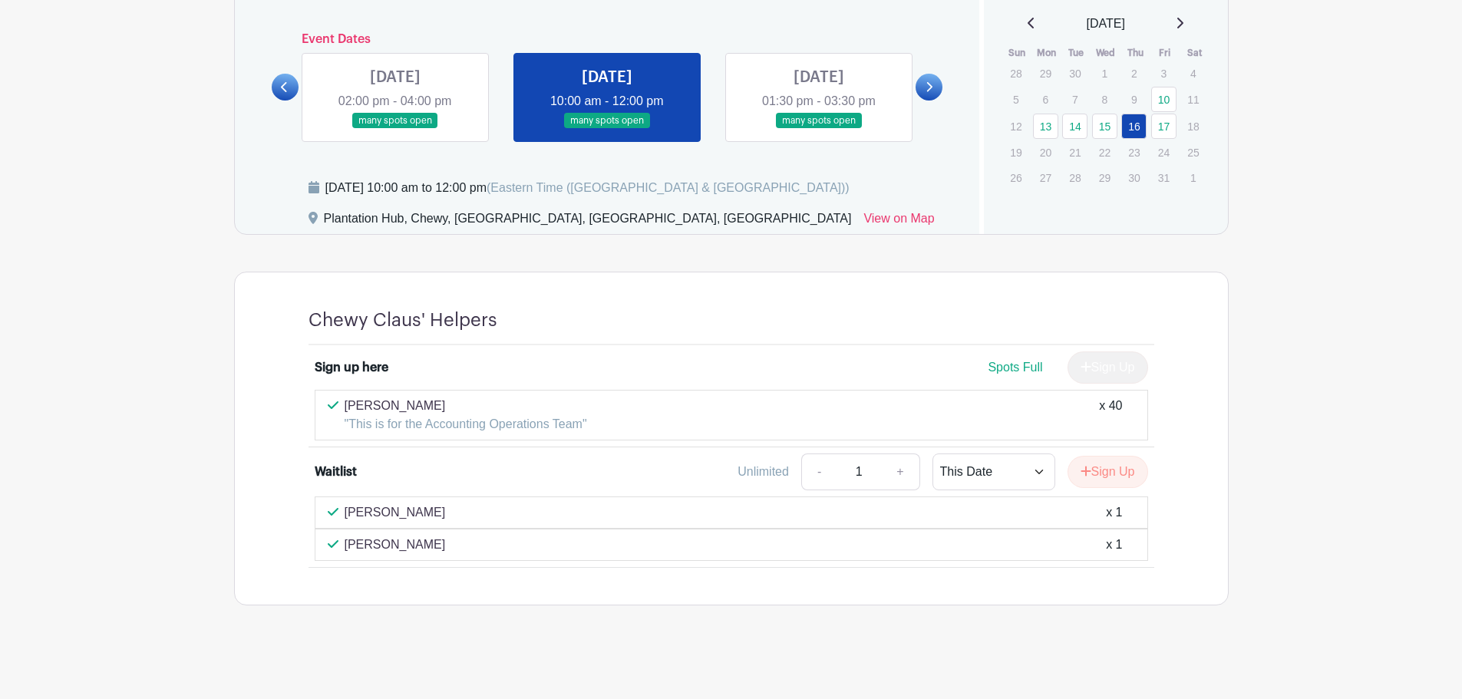
scroll to position [906, 0]
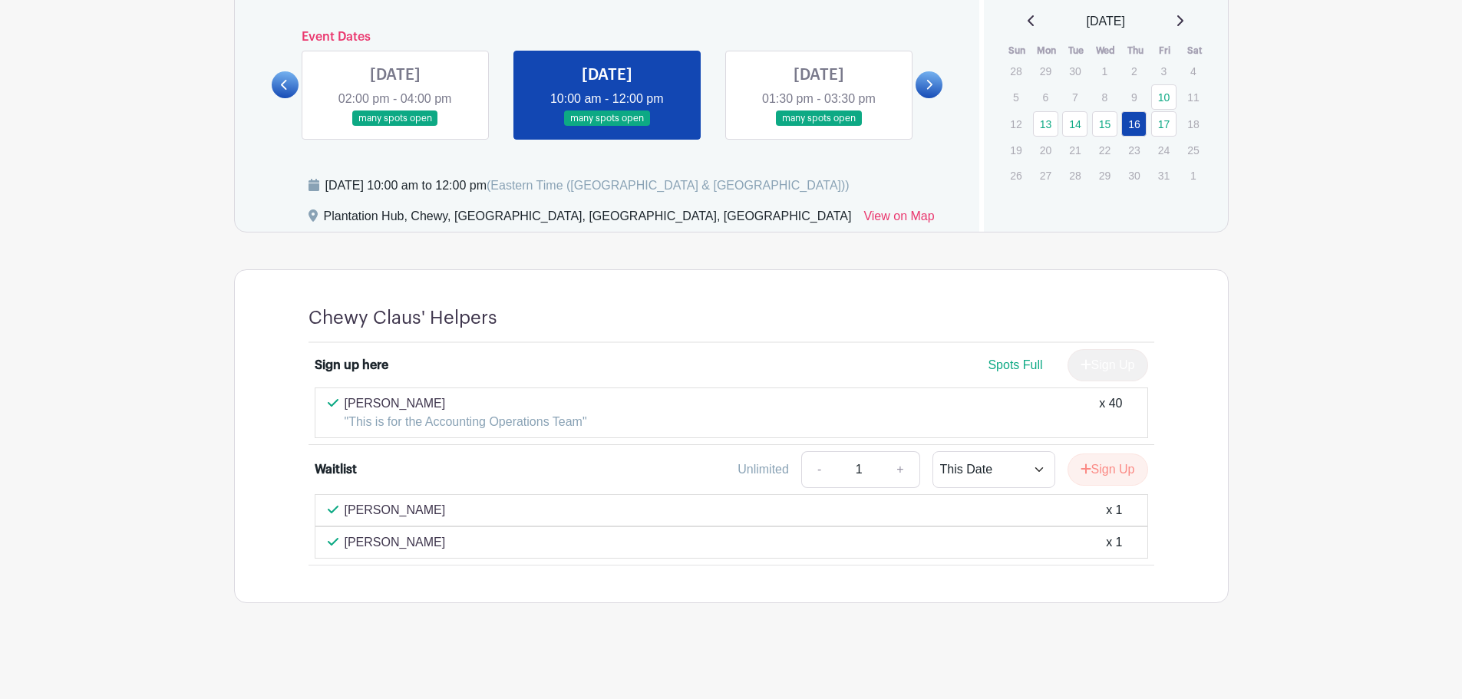
click at [819, 127] on link at bounding box center [819, 127] width 0 height 0
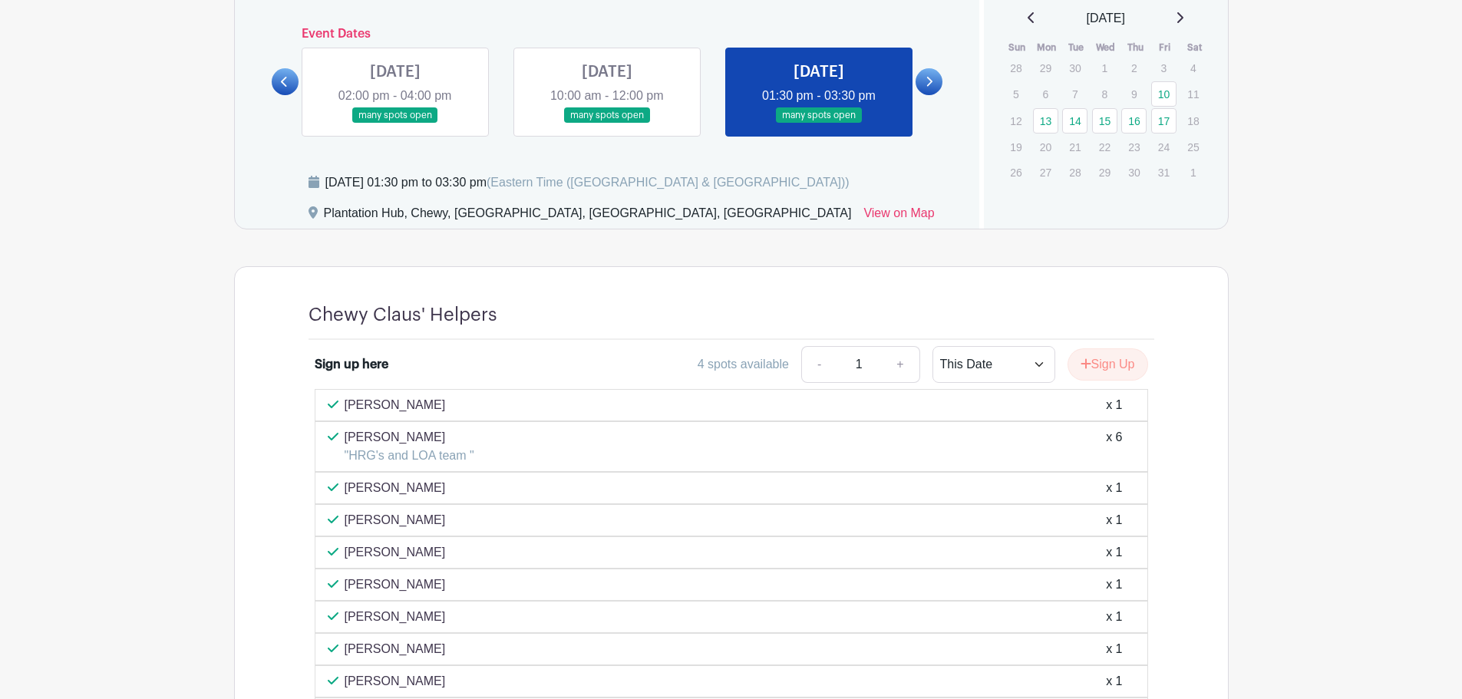
scroll to position [906, 0]
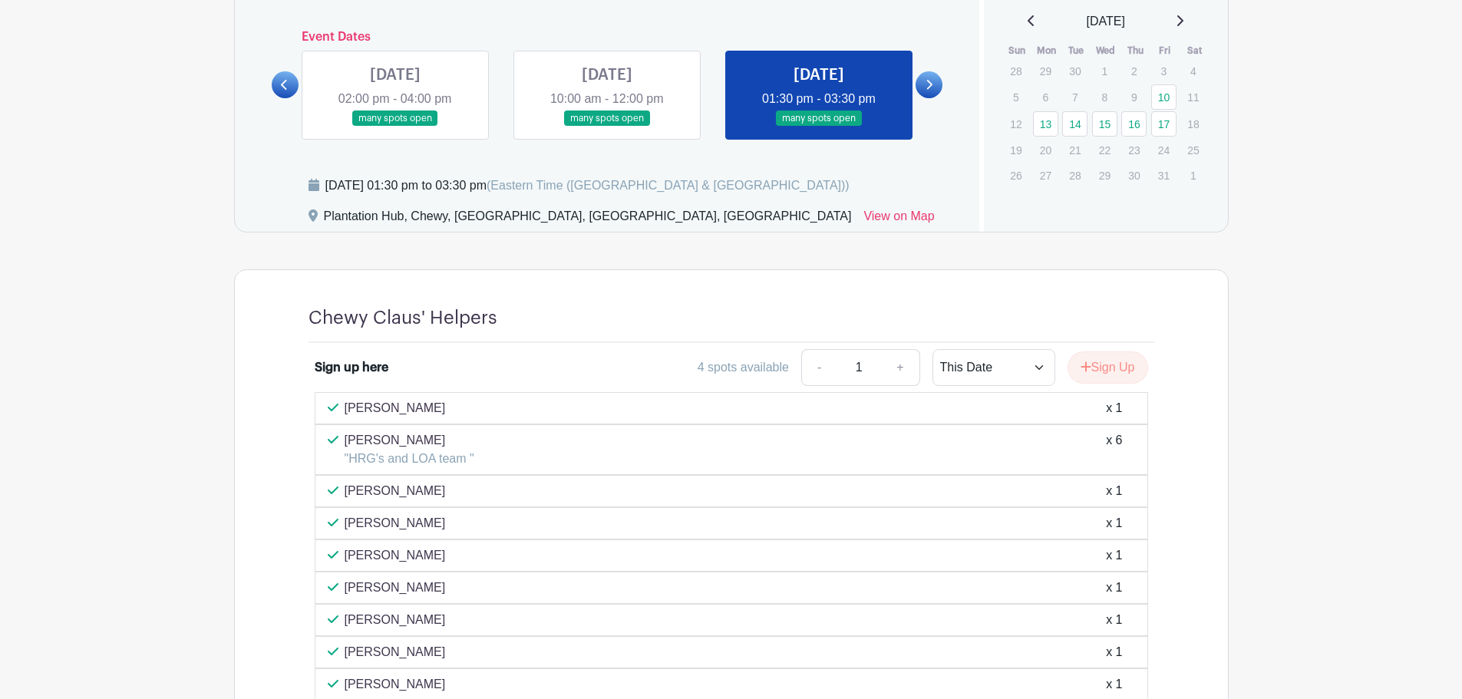
click at [941, 89] on link at bounding box center [928, 84] width 27 height 27
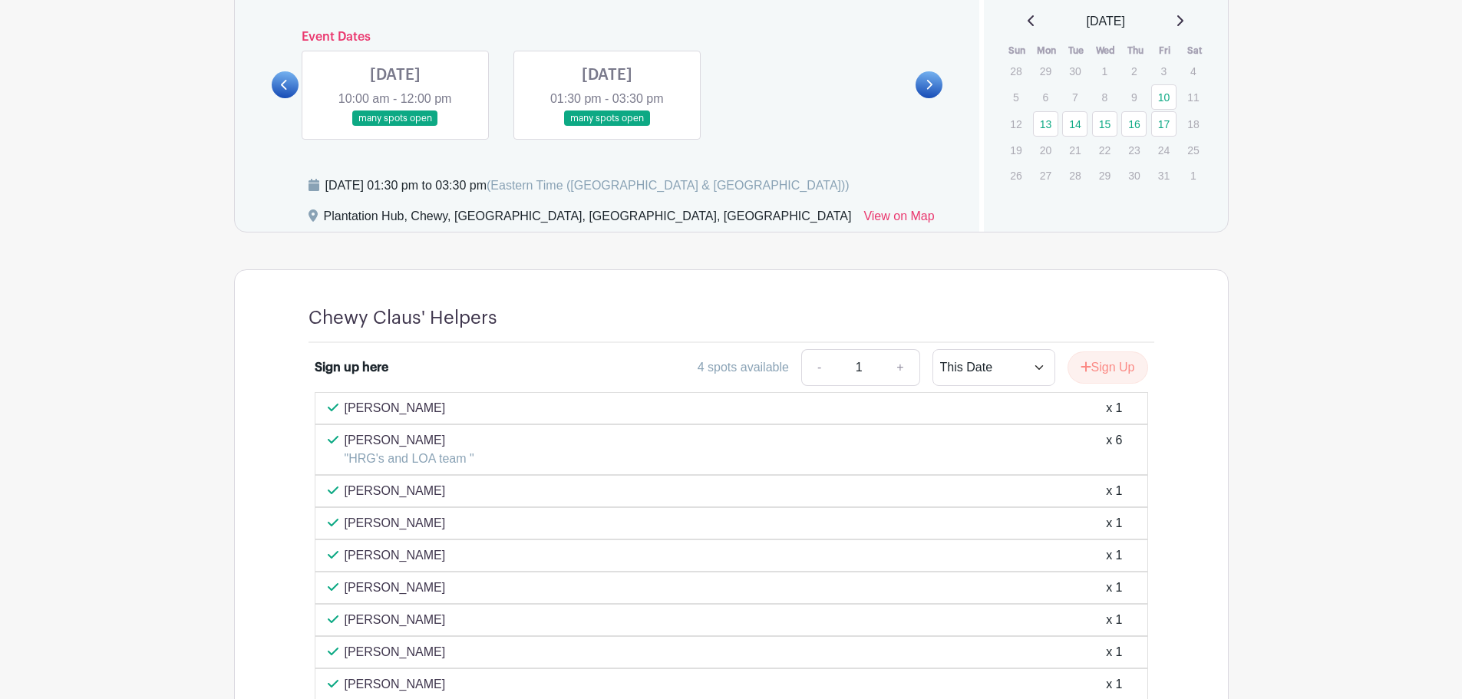
click at [395, 127] on link at bounding box center [395, 127] width 0 height 0
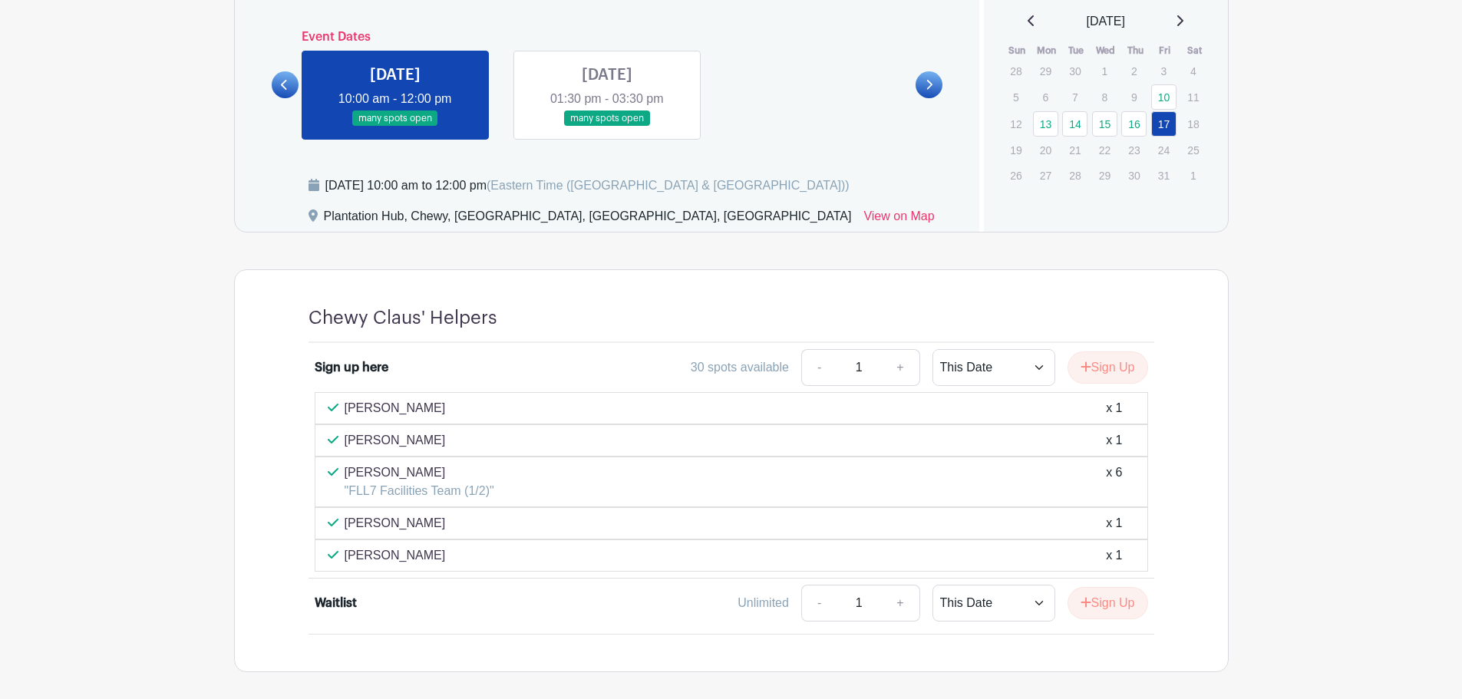
click at [607, 127] on link at bounding box center [607, 127] width 0 height 0
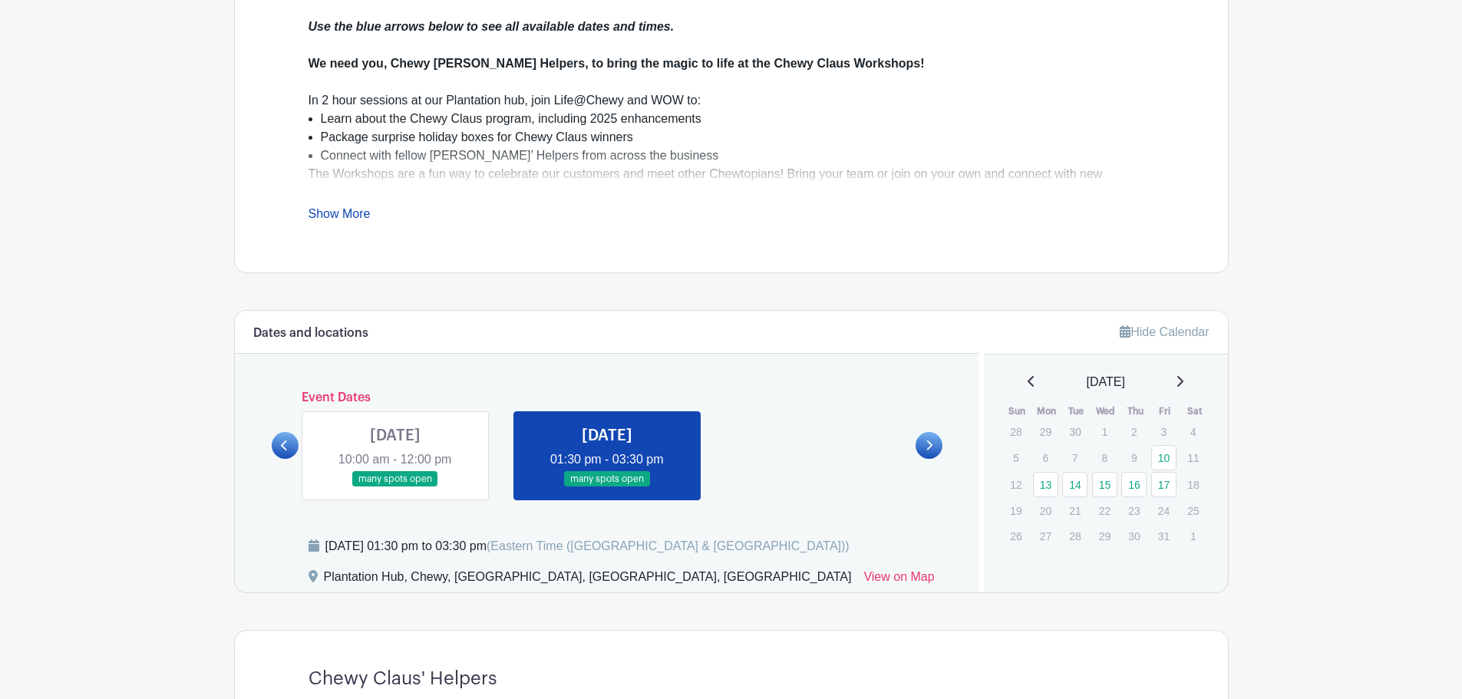
scroll to position [599, 0]
